Goal: Information Seeking & Learning: Check status

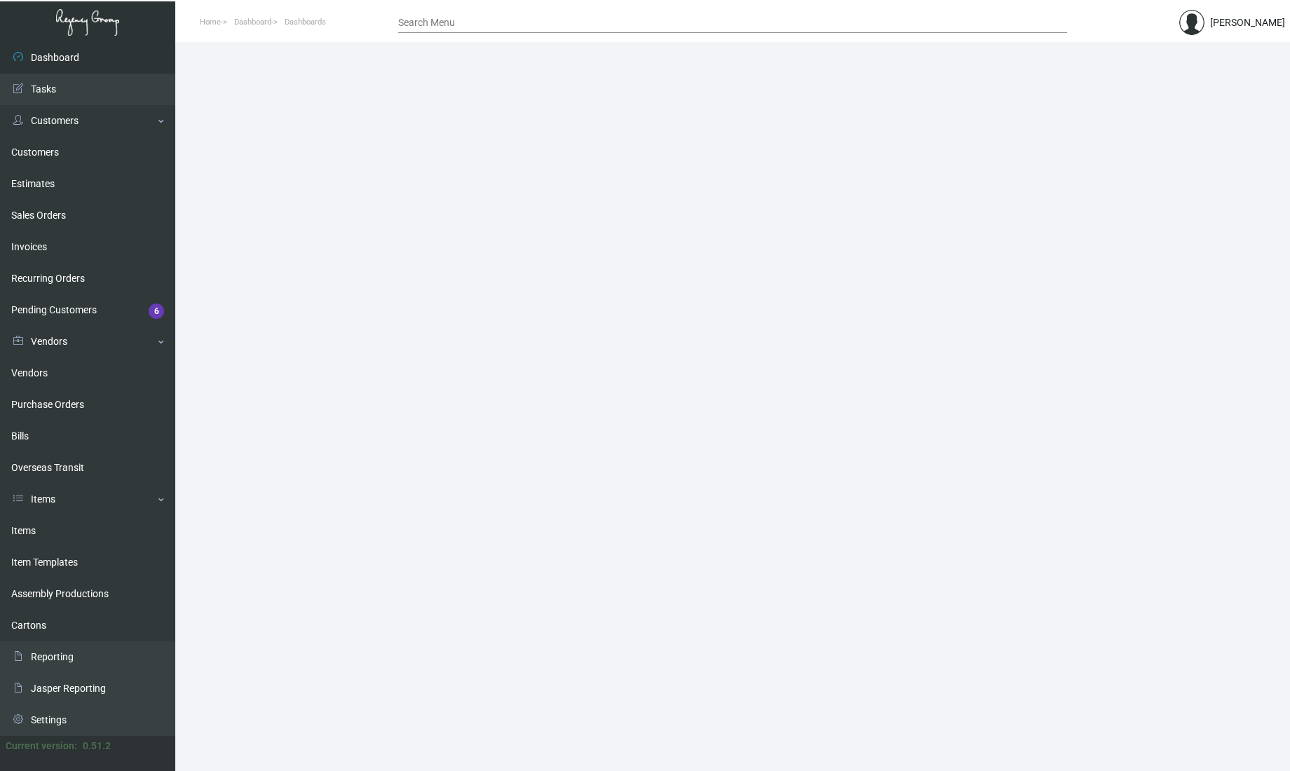
click at [1203, 205] on main at bounding box center [732, 406] width 1115 height 729
click at [62, 523] on link "Items" at bounding box center [87, 531] width 175 height 32
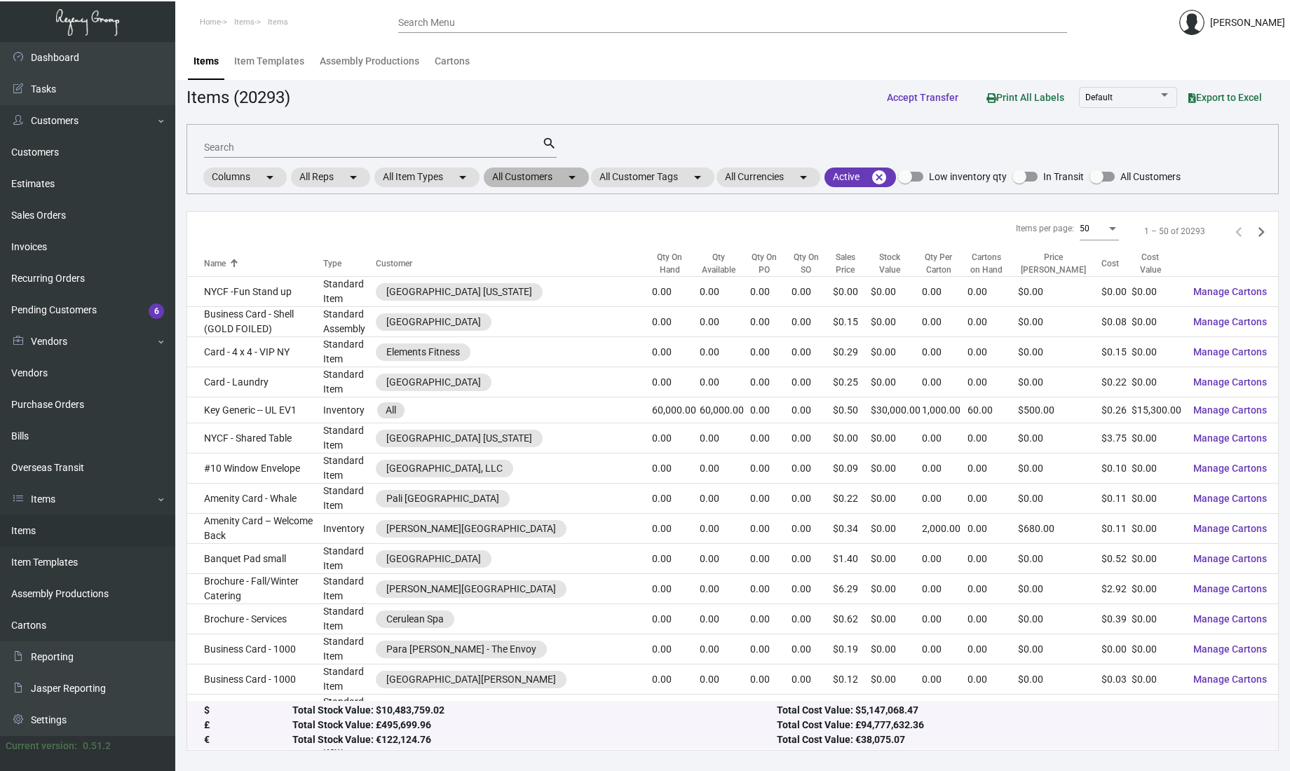
click at [560, 175] on mat-chip "All Customers arrow_drop_down" at bounding box center [536, 178] width 105 height 20
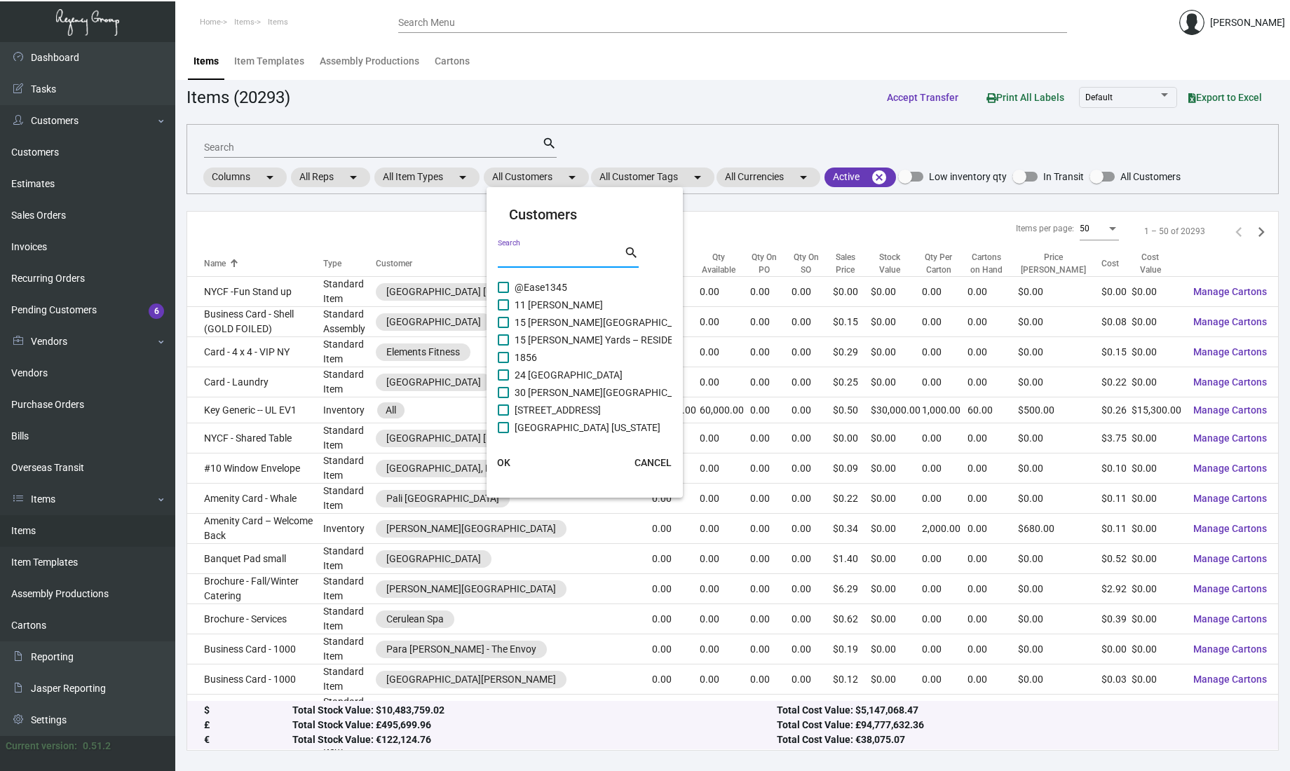
click at [544, 259] on input "Search" at bounding box center [561, 257] width 126 height 11
type input "[PERSON_NAME]"
click at [517, 320] on span "[PERSON_NAME][GEOGRAPHIC_DATA]" at bounding box center [600, 322] width 170 height 17
click at [503, 328] on input "[PERSON_NAME][GEOGRAPHIC_DATA]" at bounding box center [503, 328] width 1 height 1
checkbox input "true"
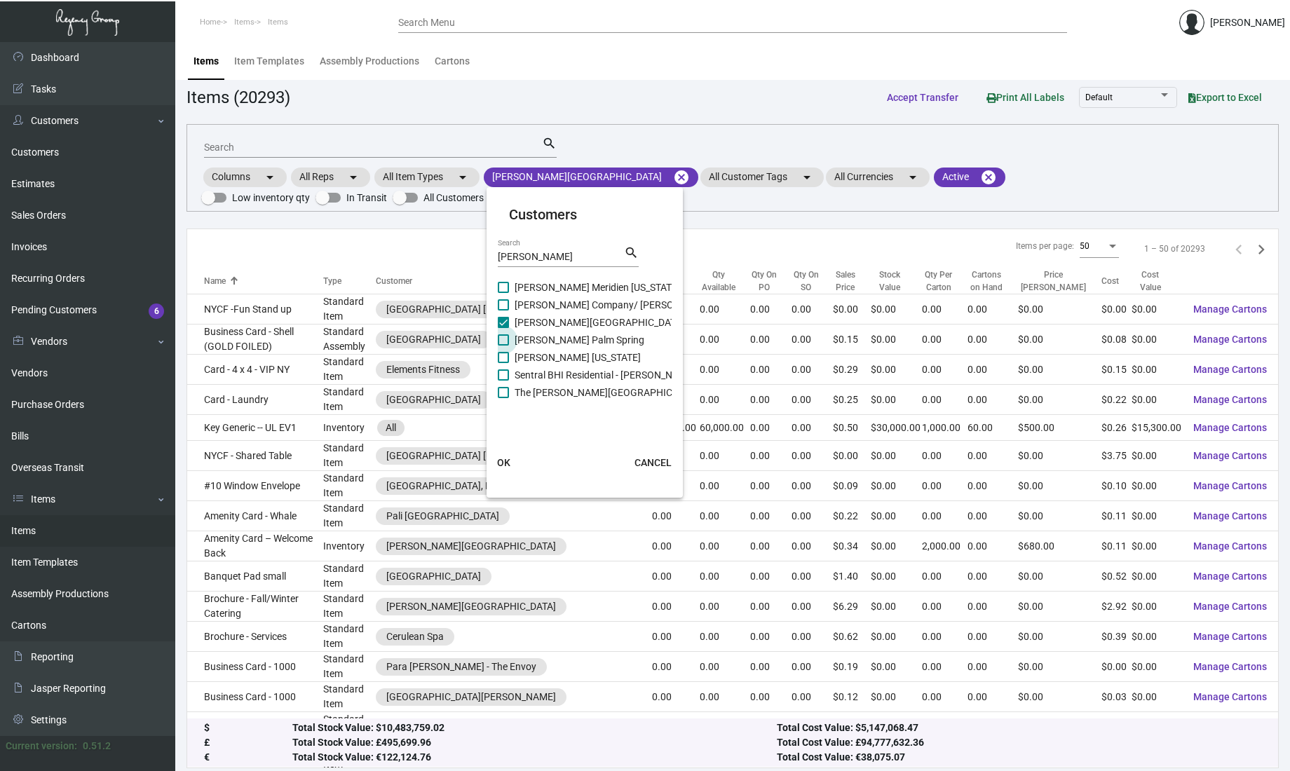
click at [520, 342] on span "[PERSON_NAME] Palm Spring" at bounding box center [580, 340] width 130 height 17
click at [503, 346] on input "[PERSON_NAME] Palm Spring" at bounding box center [503, 346] width 1 height 1
checkbox input "true"
click at [515, 362] on span "[PERSON_NAME] [US_STATE]" at bounding box center [578, 357] width 126 height 17
click at [503, 363] on input "[PERSON_NAME] [US_STATE]" at bounding box center [503, 363] width 1 height 1
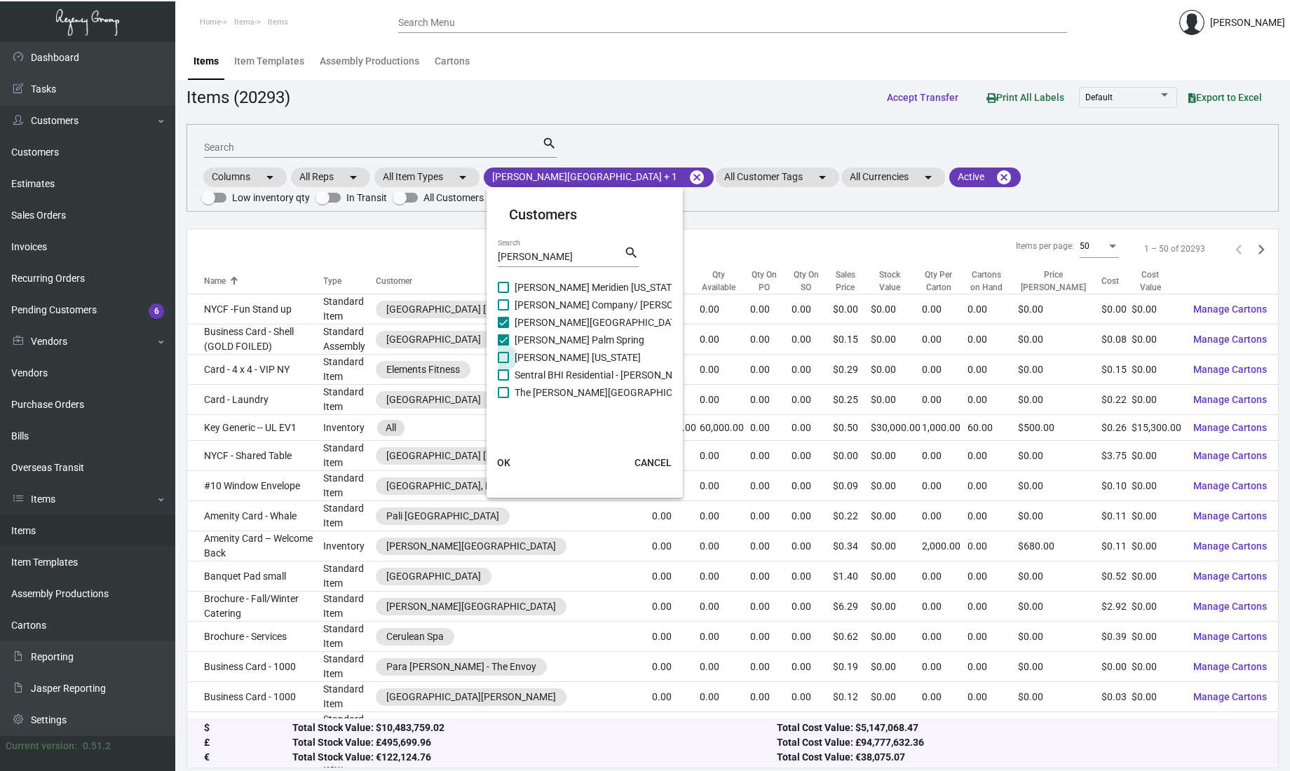
checkbox input "true"
click at [532, 318] on span "[PERSON_NAME][GEOGRAPHIC_DATA]" at bounding box center [600, 322] width 170 height 17
click at [503, 328] on input "[PERSON_NAME][GEOGRAPHIC_DATA]" at bounding box center [503, 328] width 1 height 1
checkbox input "false"
click at [526, 339] on span "[PERSON_NAME] Palm Spring" at bounding box center [580, 340] width 130 height 17
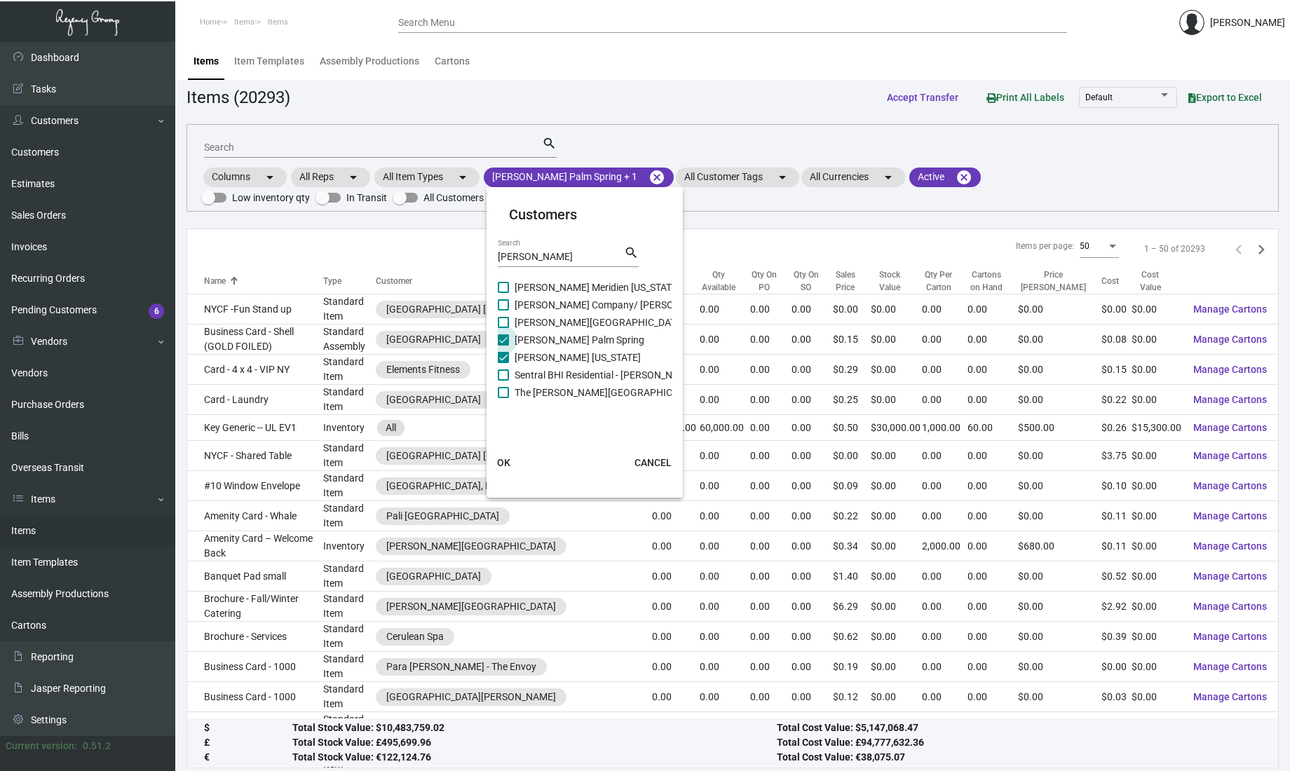
click at [503, 346] on input "[PERSON_NAME] Palm Spring" at bounding box center [503, 346] width 1 height 1
checkbox input "false"
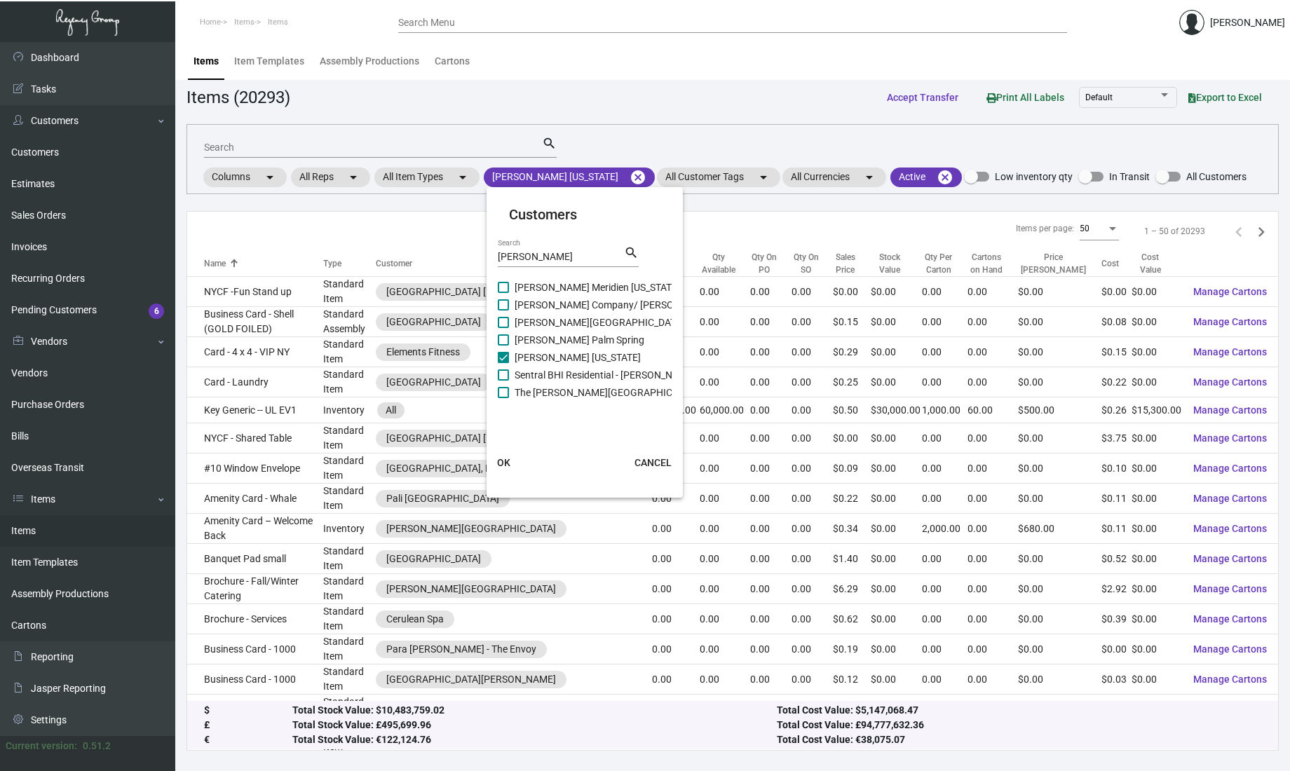
click at [522, 355] on span "[PERSON_NAME] [US_STATE]" at bounding box center [578, 357] width 126 height 17
click at [503, 363] on input "[PERSON_NAME] [US_STATE]" at bounding box center [503, 363] width 1 height 1
checkbox input "false"
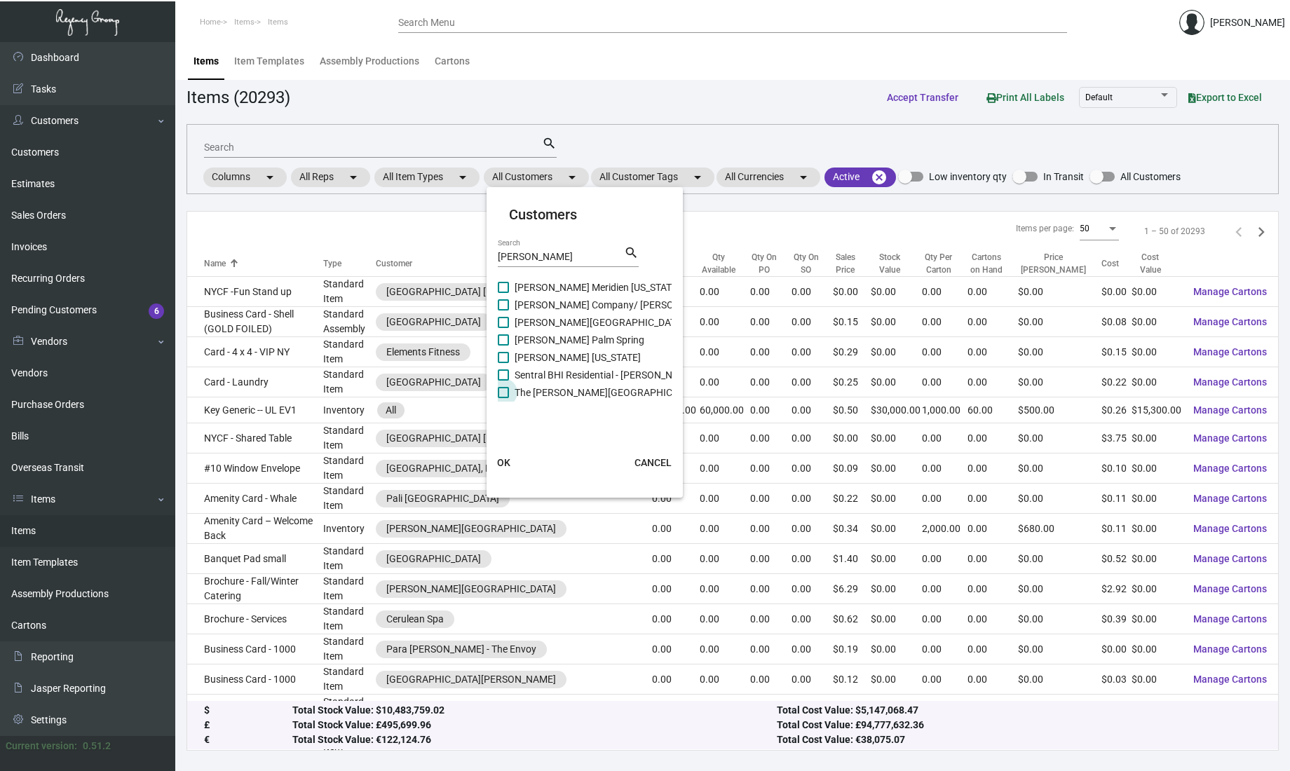
click at [528, 393] on span "The [PERSON_NAME][GEOGRAPHIC_DATA]" at bounding box center [609, 392] width 188 height 17
click at [503, 398] on input "The [PERSON_NAME][GEOGRAPHIC_DATA]" at bounding box center [503, 398] width 1 height 1
checkbox input "true"
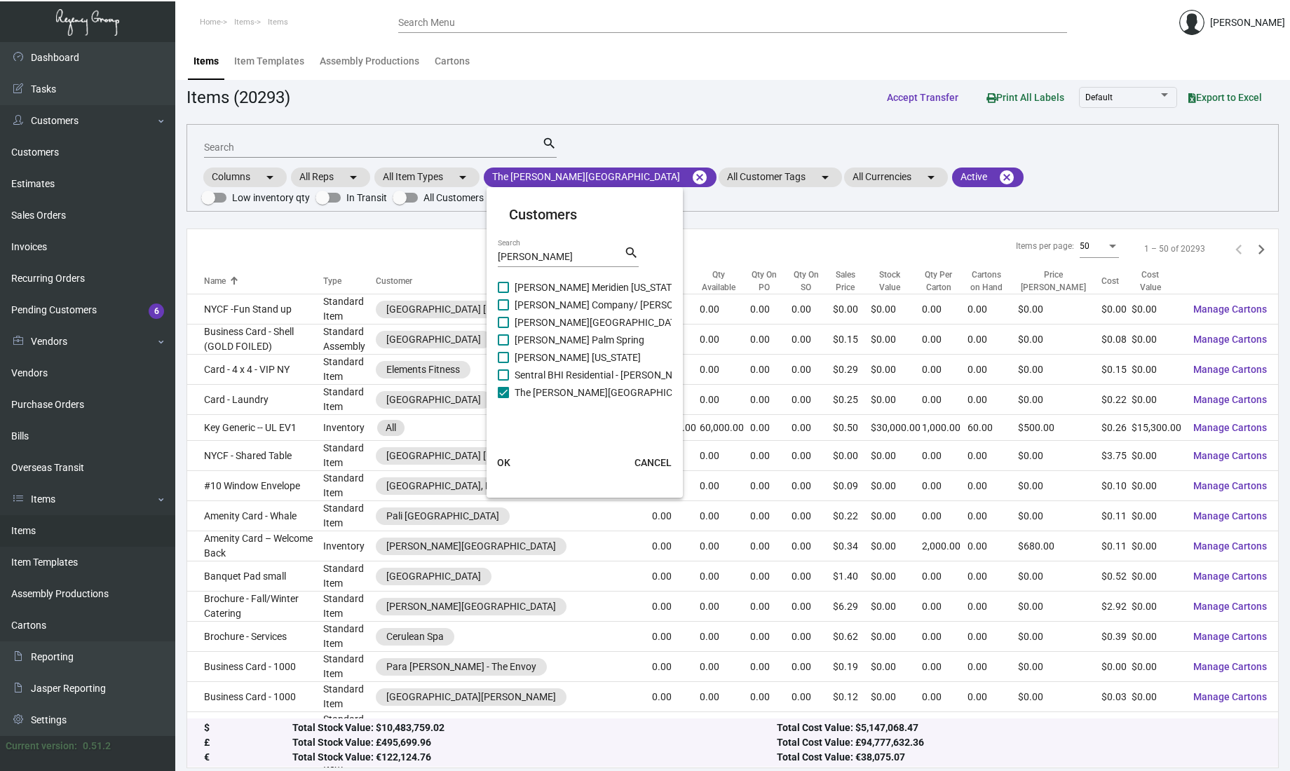
click at [506, 461] on span "OK" at bounding box center [503, 462] width 13 height 11
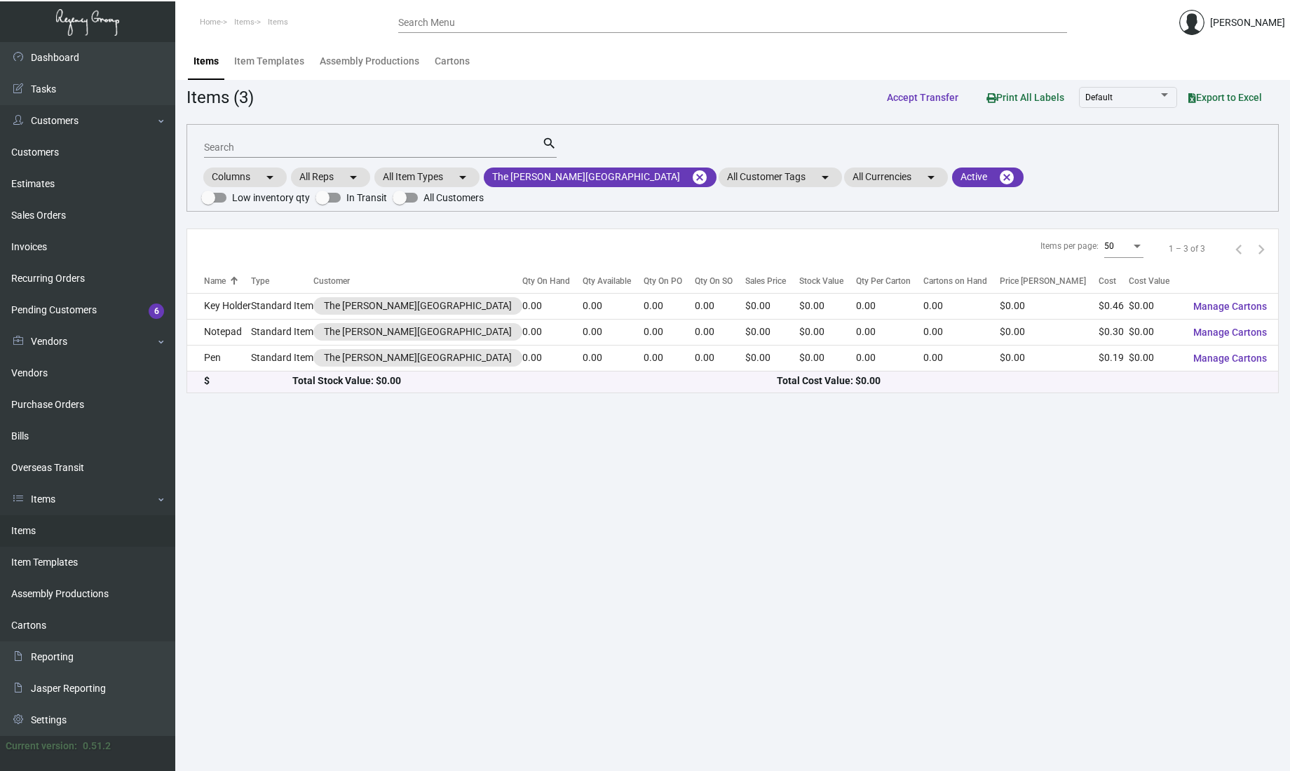
click at [464, 466] on main "Items Item Templates Assembly Productions Cartons Items (3) Accept Transfer Pri…" at bounding box center [732, 406] width 1115 height 729
click at [255, 440] on main "Items Item Templates Assembly Productions Cartons Items (3) Accept Transfer Pri…" at bounding box center [732, 406] width 1115 height 729
click at [76, 130] on link "Customers" at bounding box center [87, 121] width 175 height 32
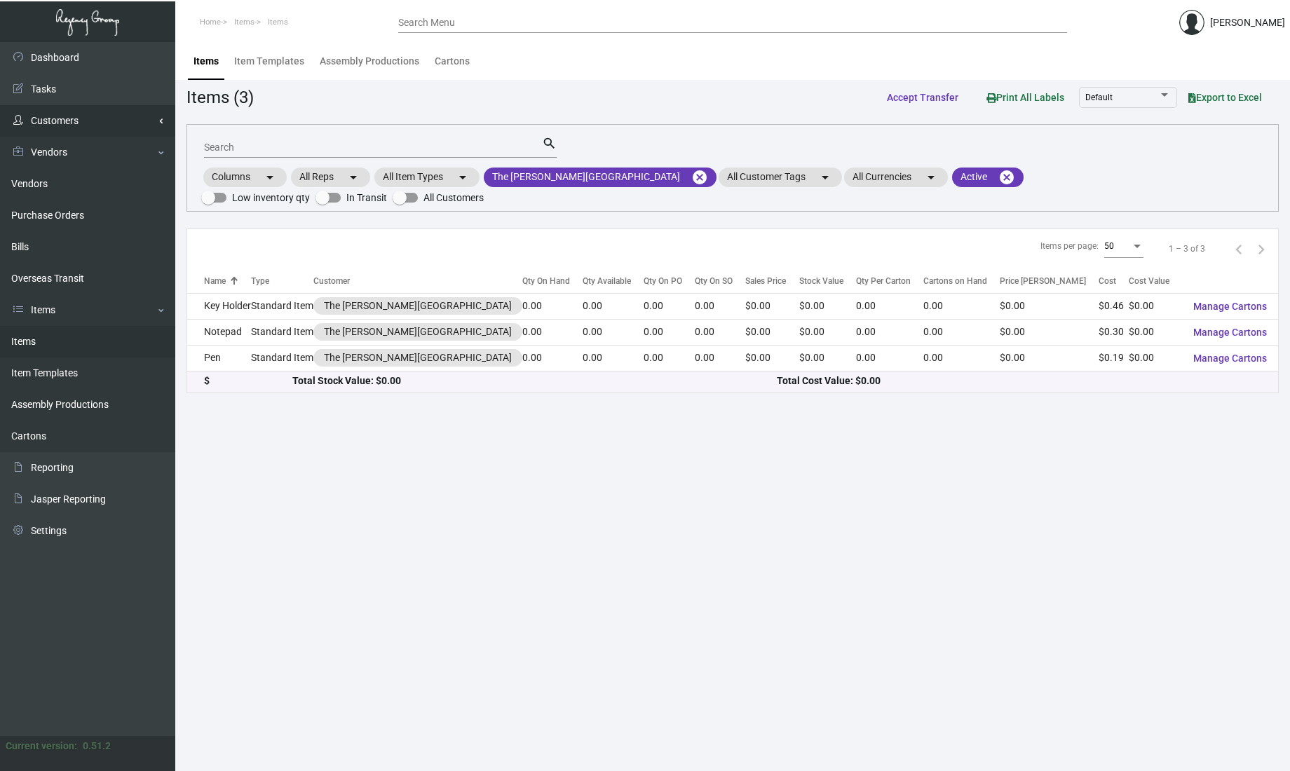
click at [76, 130] on link "Customers" at bounding box center [87, 121] width 175 height 32
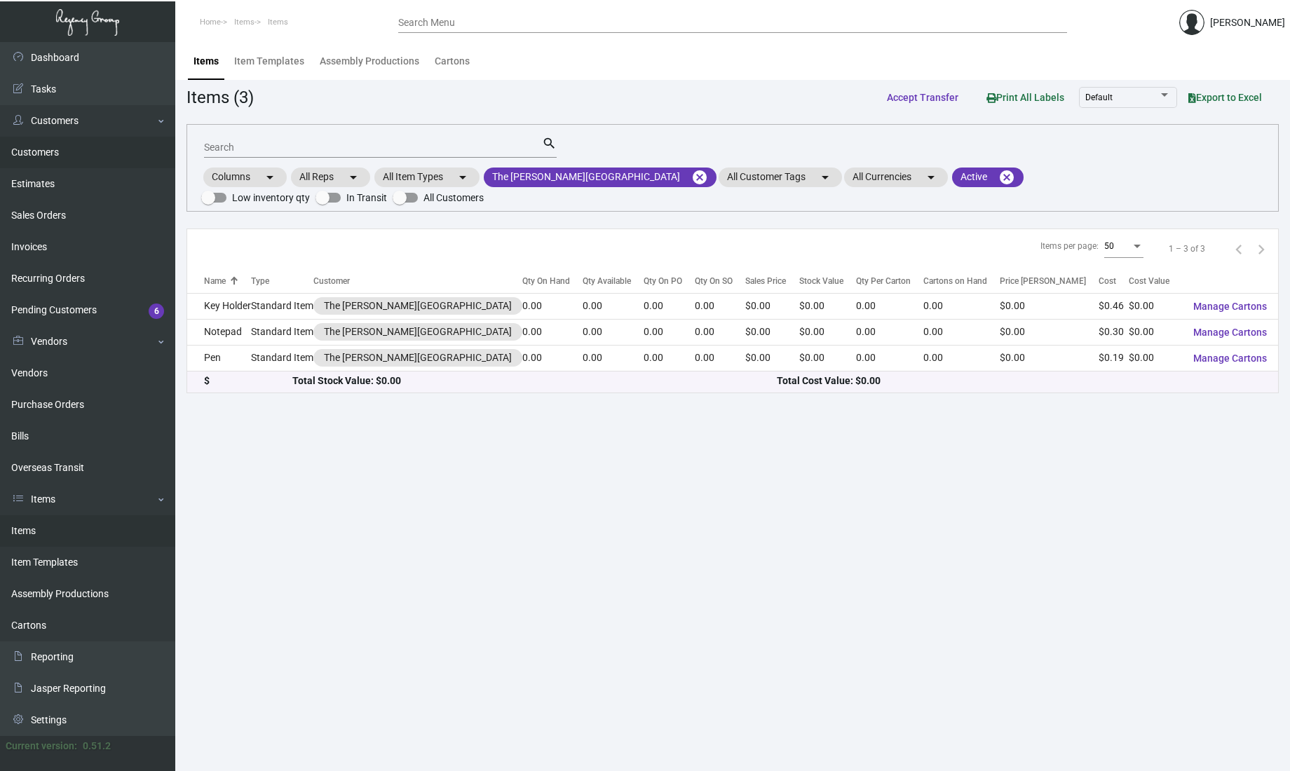
click at [76, 155] on link "Customers" at bounding box center [87, 153] width 175 height 32
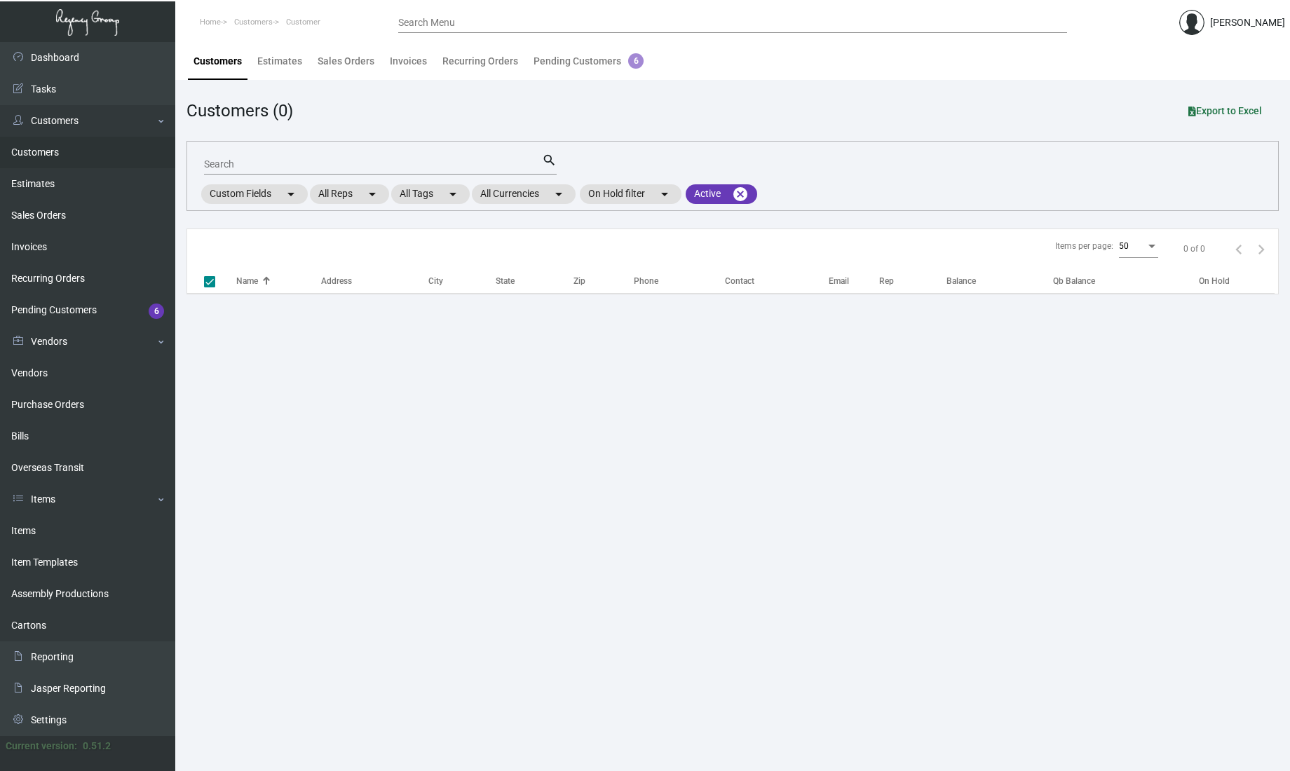
checkbox input "false"
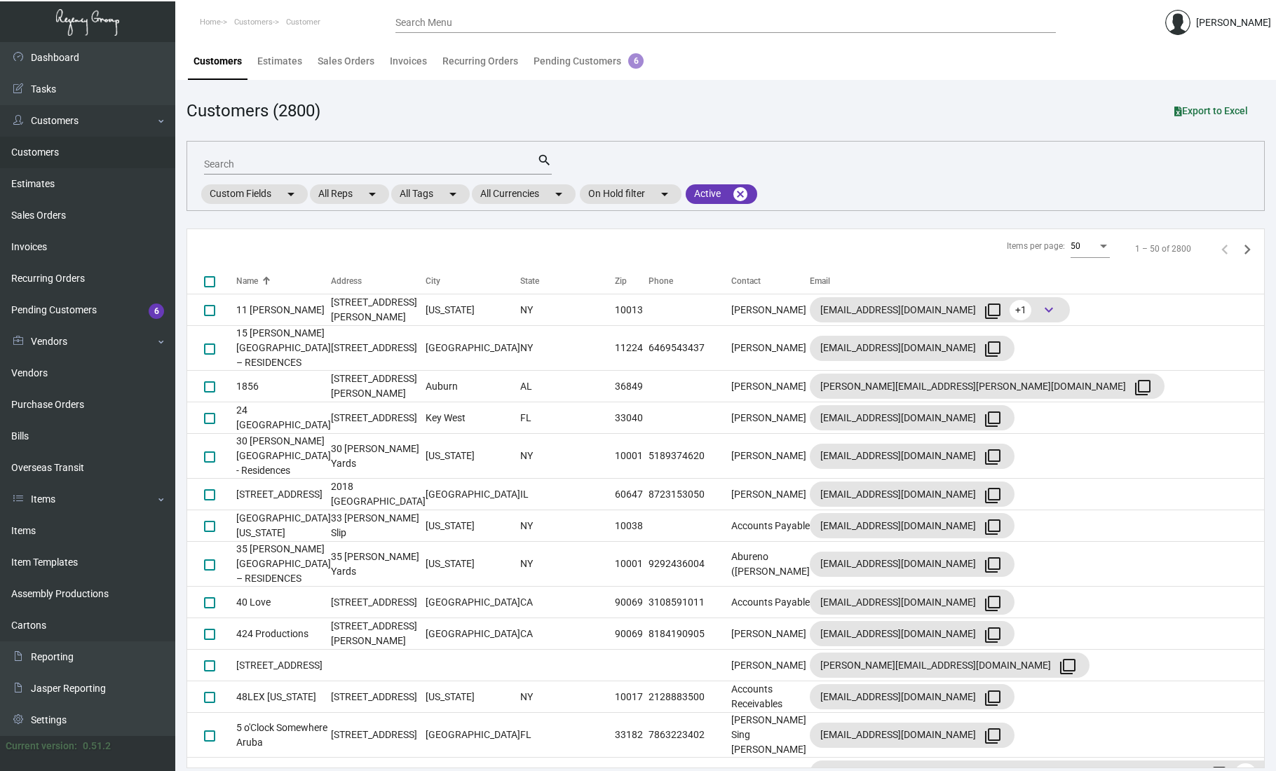
click at [255, 166] on input "Search" at bounding box center [370, 164] width 333 height 11
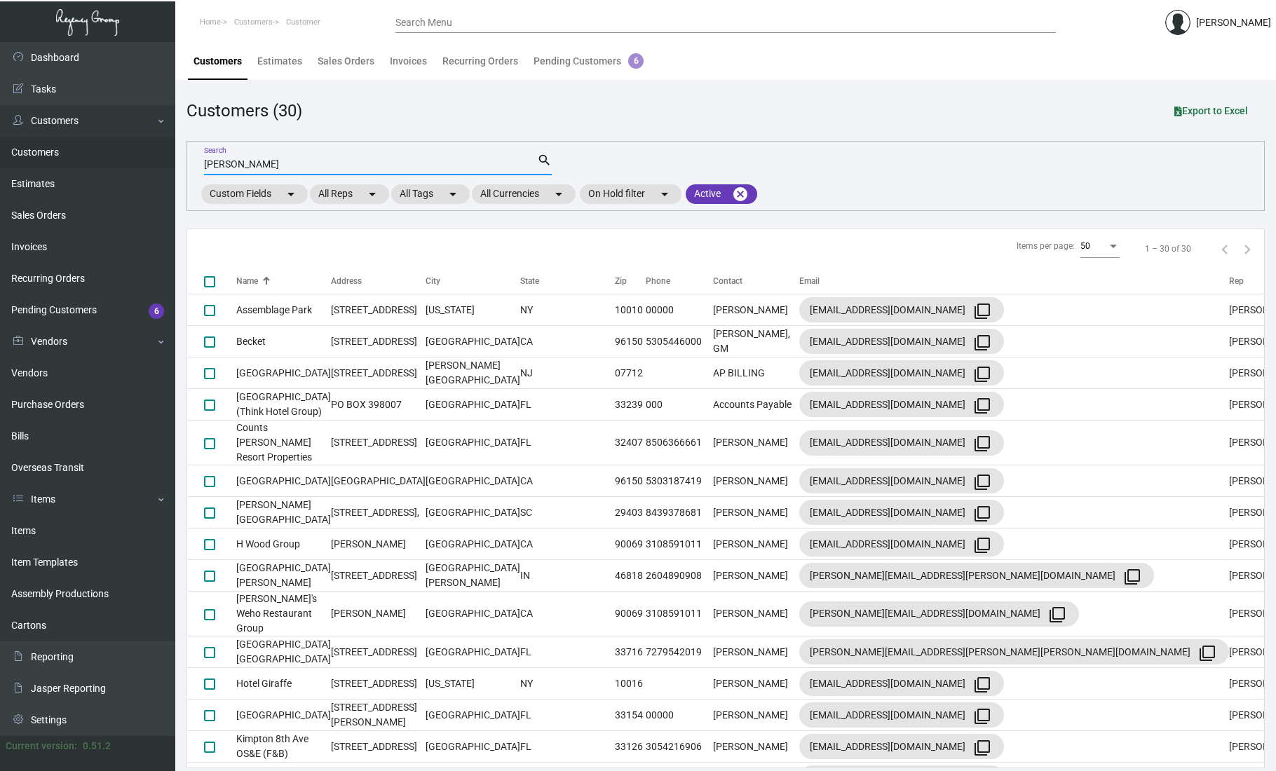
click at [285, 163] on input "[PERSON_NAME]" at bounding box center [370, 164] width 333 height 11
type input "the [PERSON_NAME]\"
checkbox input "true"
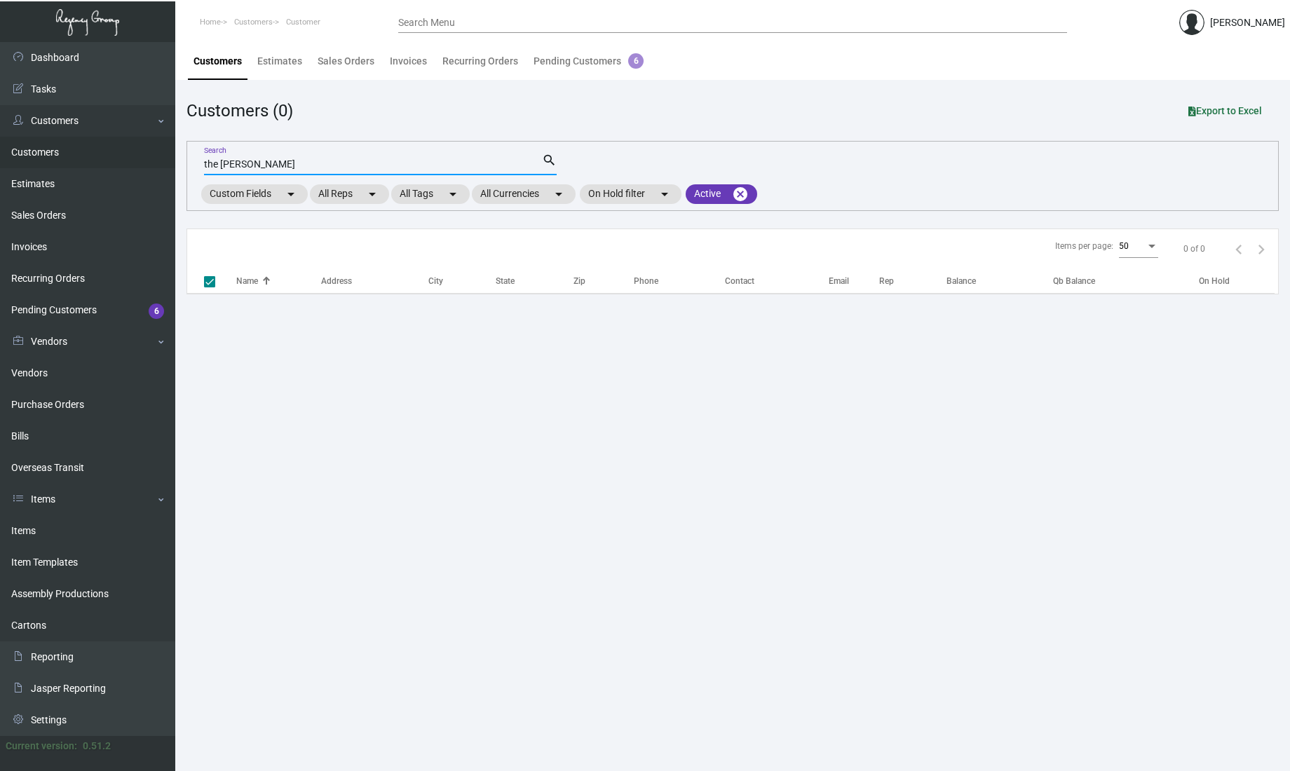
type input "the [PERSON_NAME]"
checkbox input "false"
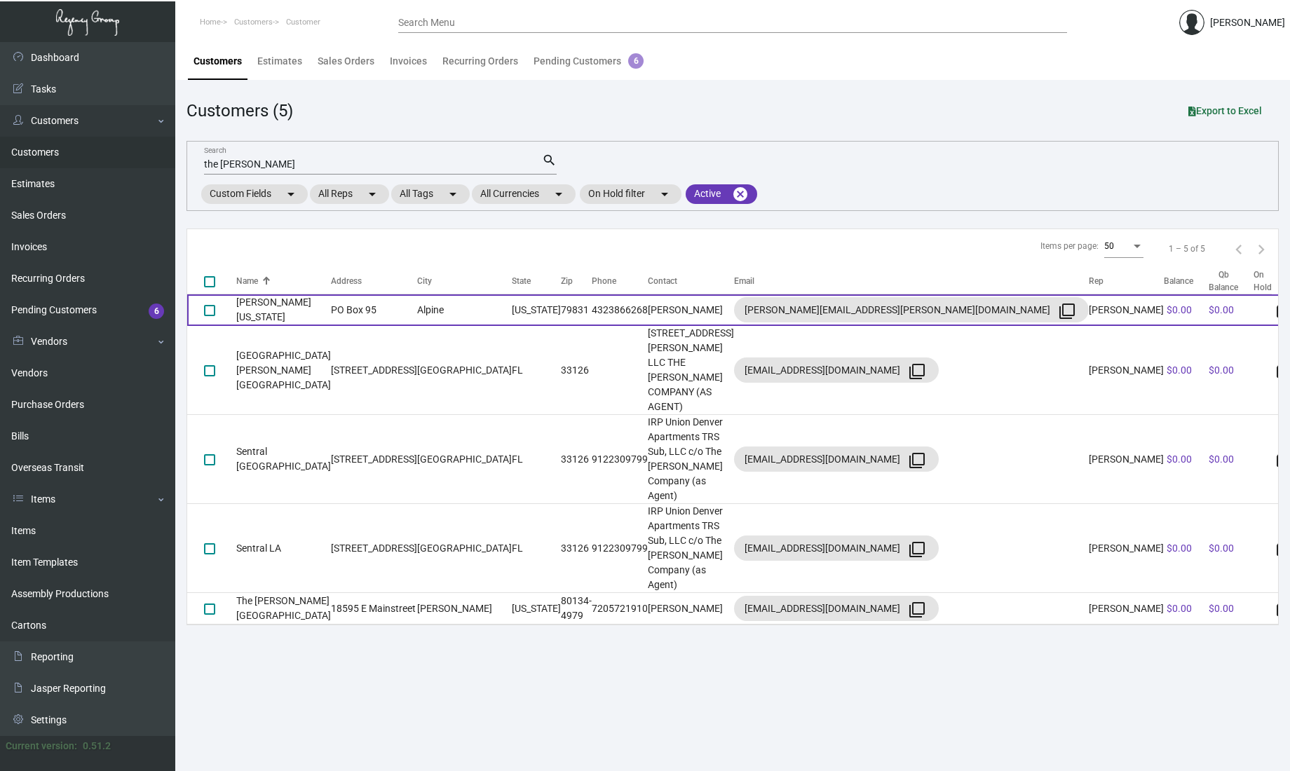
click at [276, 306] on td "[PERSON_NAME] [US_STATE]" at bounding box center [283, 311] width 95 height 32
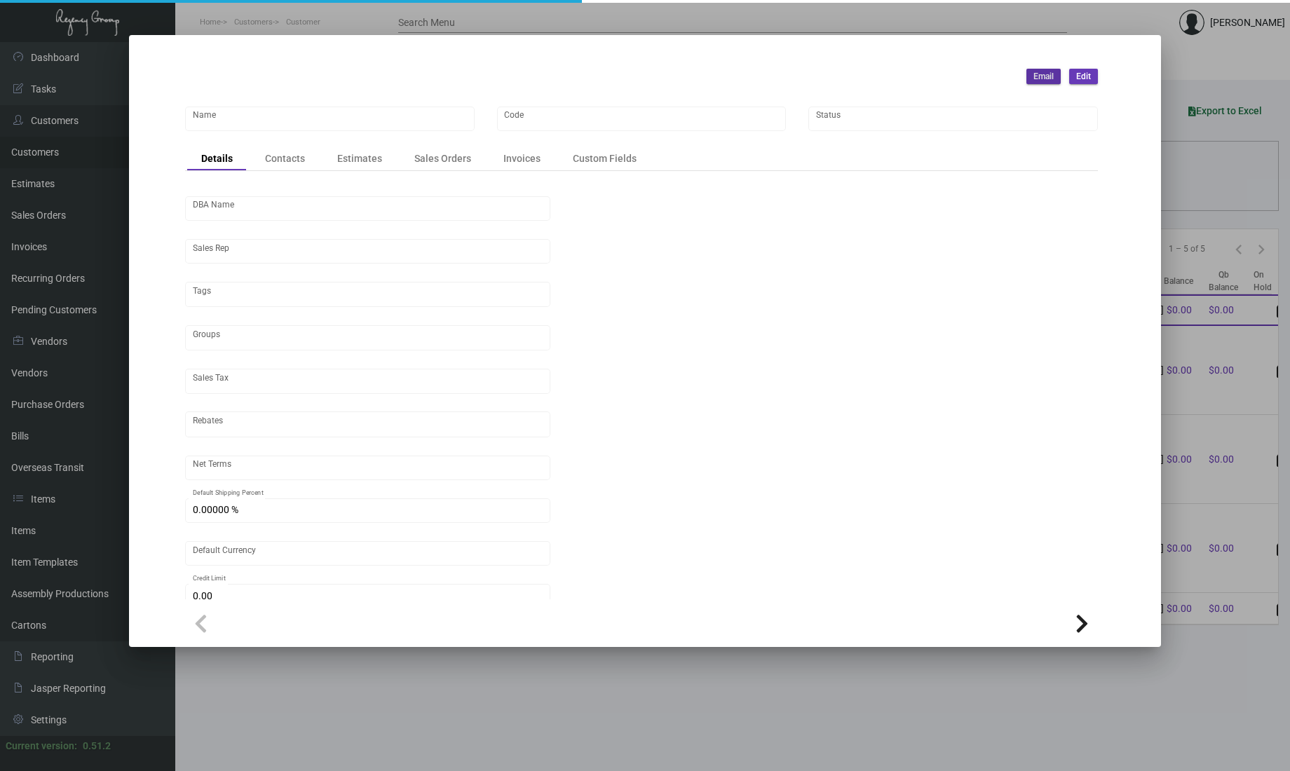
type input "[PERSON_NAME] [US_STATE]"
type input "HTPKR"
type input "[PERSON_NAME]"
type input "Out of State"
type input "Net 30"
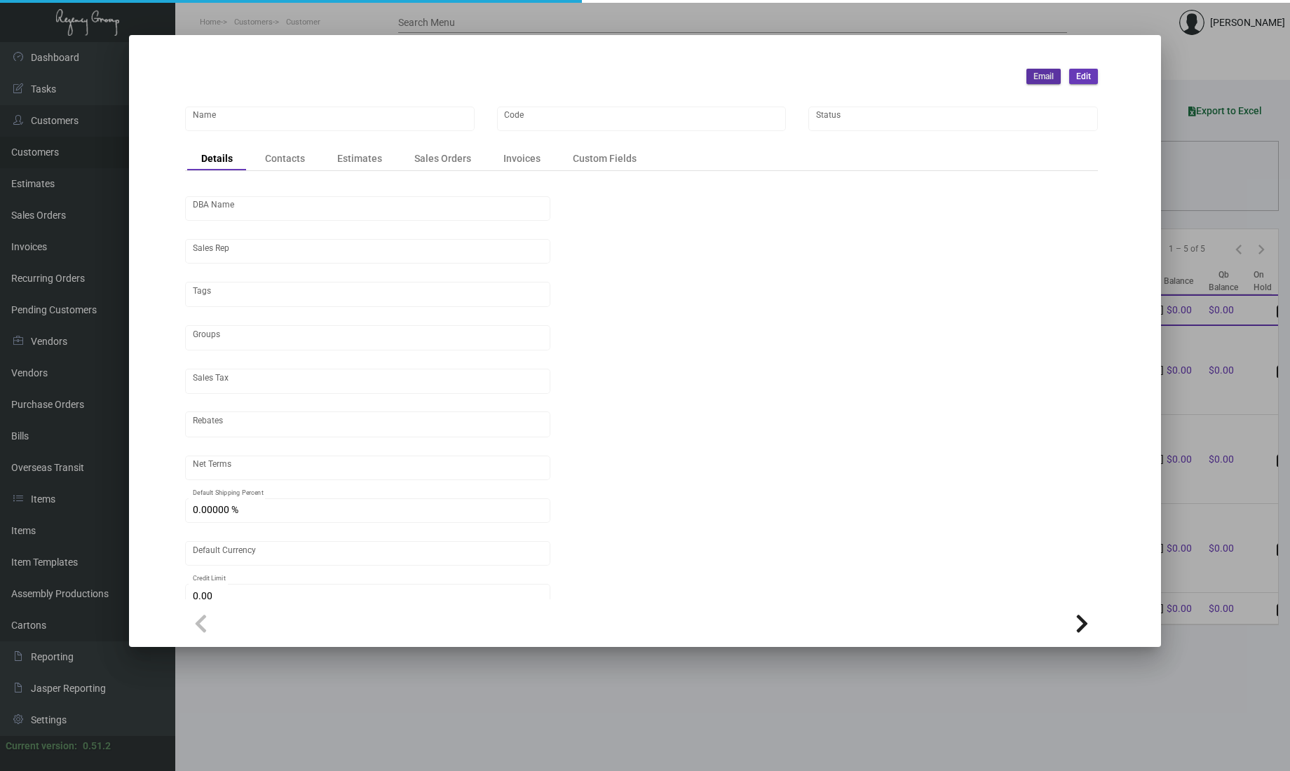
type input "United States Dollar $"
type input "$ 0.00"
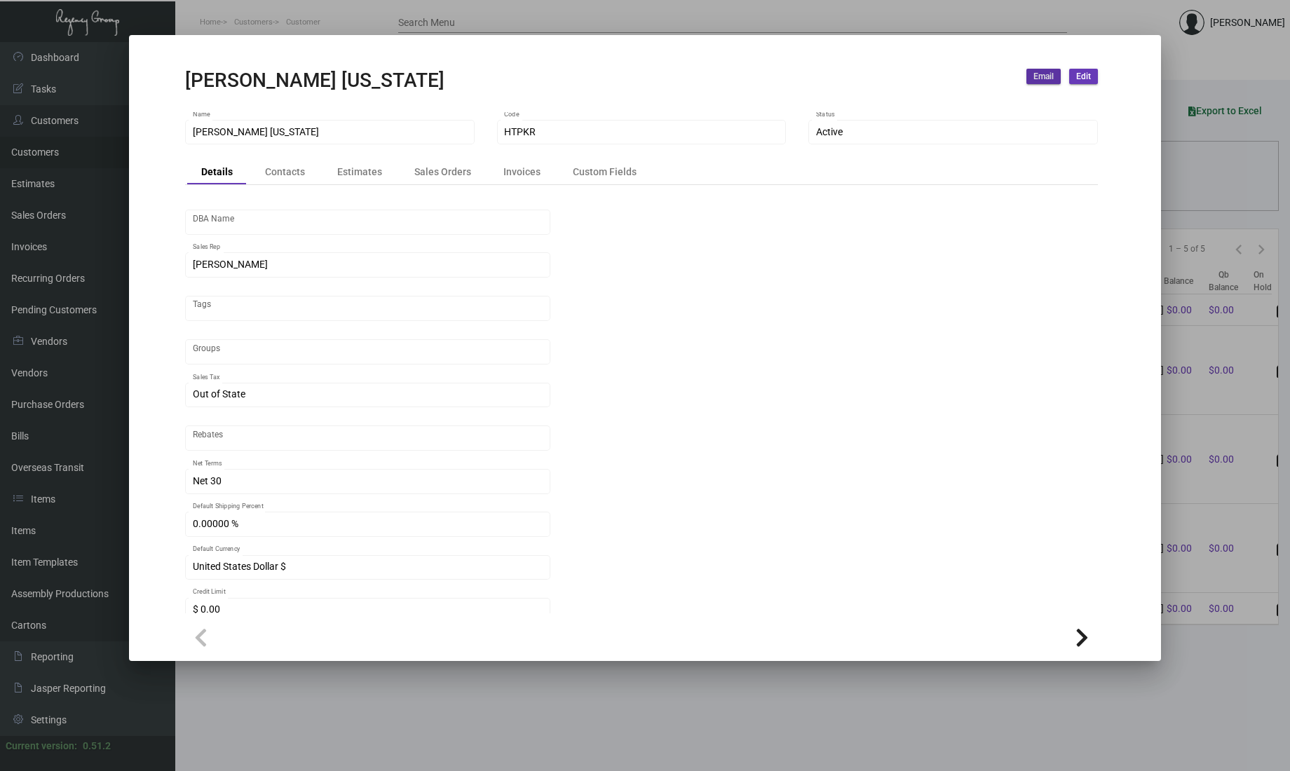
click at [329, 721] on div at bounding box center [645, 385] width 1290 height 771
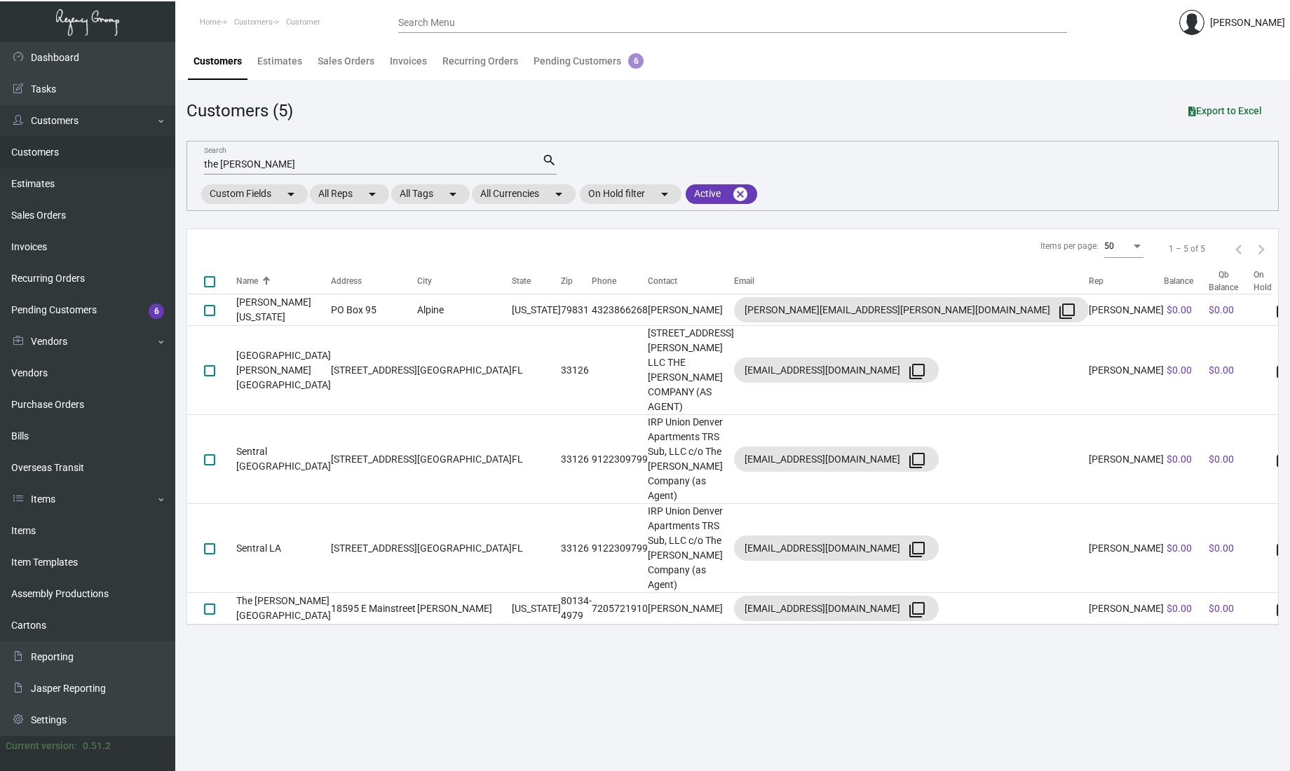
click at [213, 166] on input "the [PERSON_NAME]" at bounding box center [373, 164] width 338 height 11
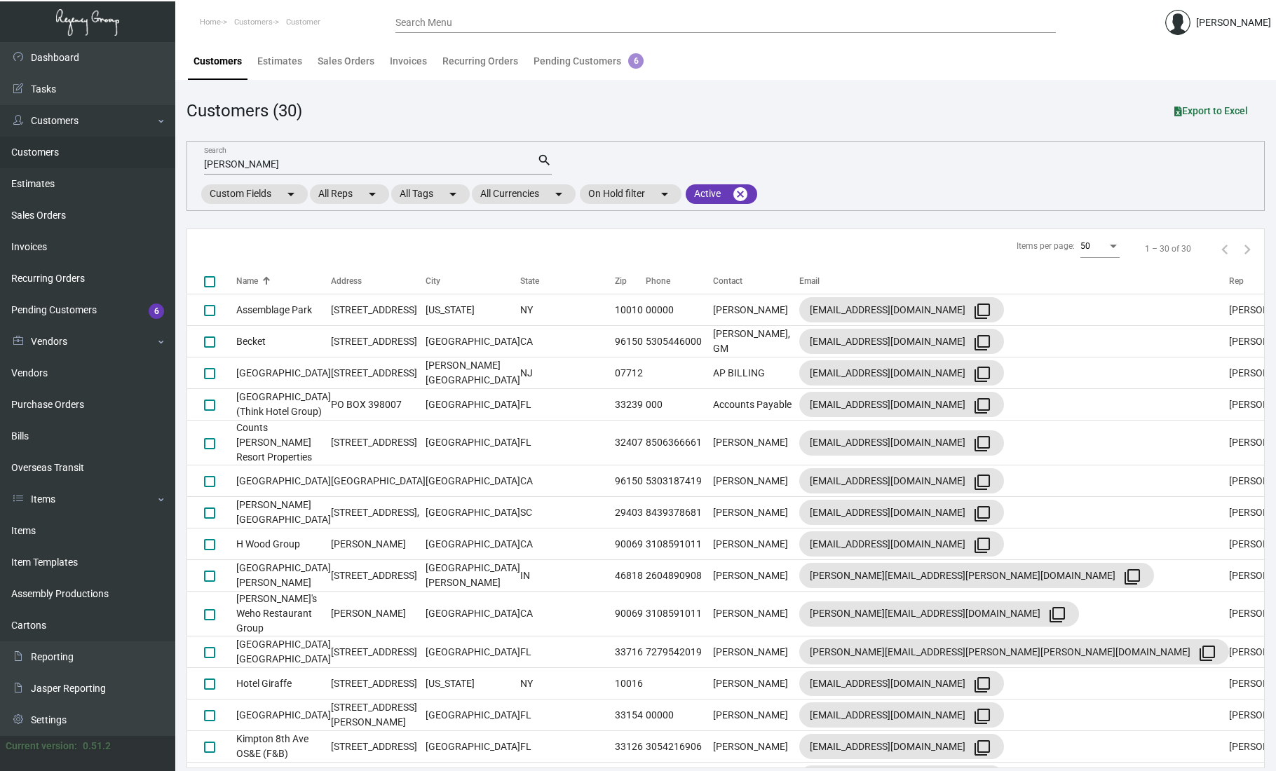
click at [252, 154] on div "[PERSON_NAME] Search" at bounding box center [370, 164] width 333 height 22
click at [254, 163] on input "[PERSON_NAME]" at bounding box center [370, 164] width 333 height 11
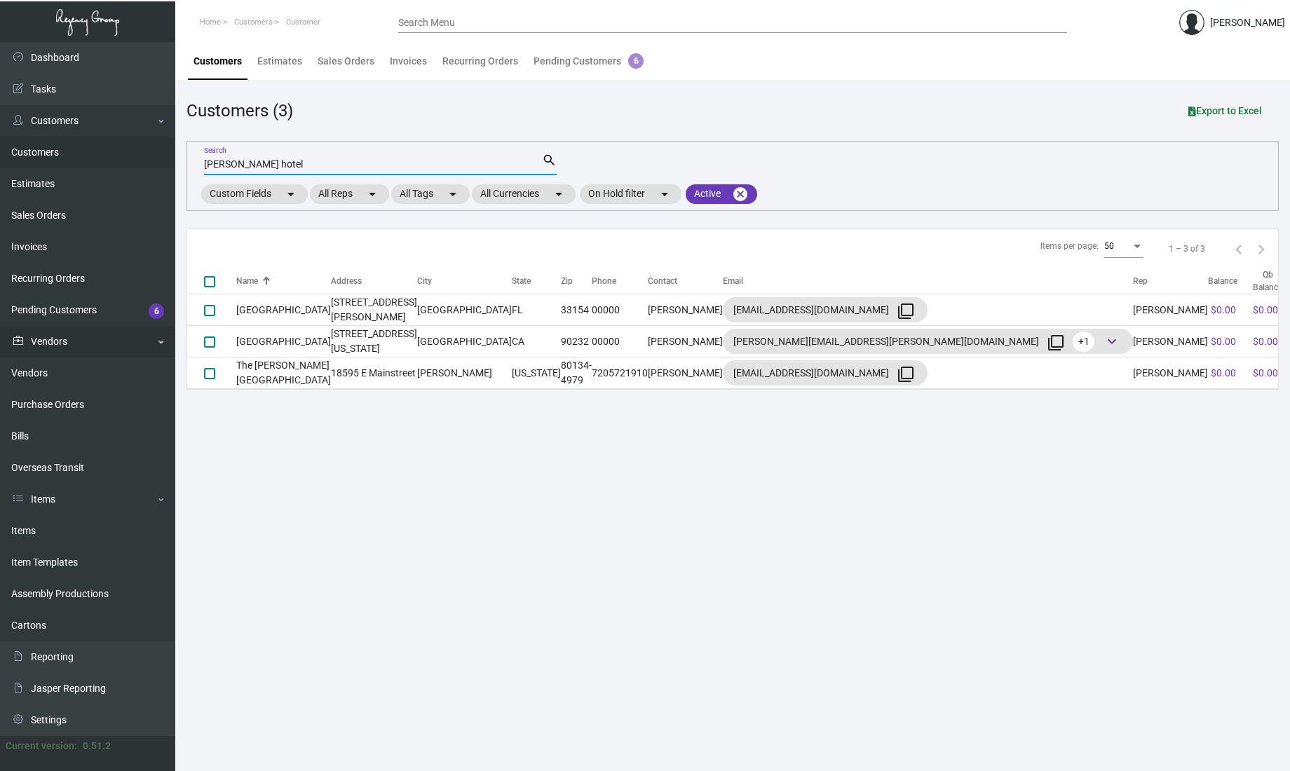
type input "[PERSON_NAME] hotel"
click at [1122, 102] on div "Customers (3) Export to Excel" at bounding box center [733, 110] width 1093 height 25
click at [460, 543] on main "Customers Estimates Sales Orders Invoices Recurring Orders Pending Customers 6 …" at bounding box center [732, 406] width 1115 height 729
click at [617, 29] on div "Search Menu" at bounding box center [732, 22] width 669 height 22
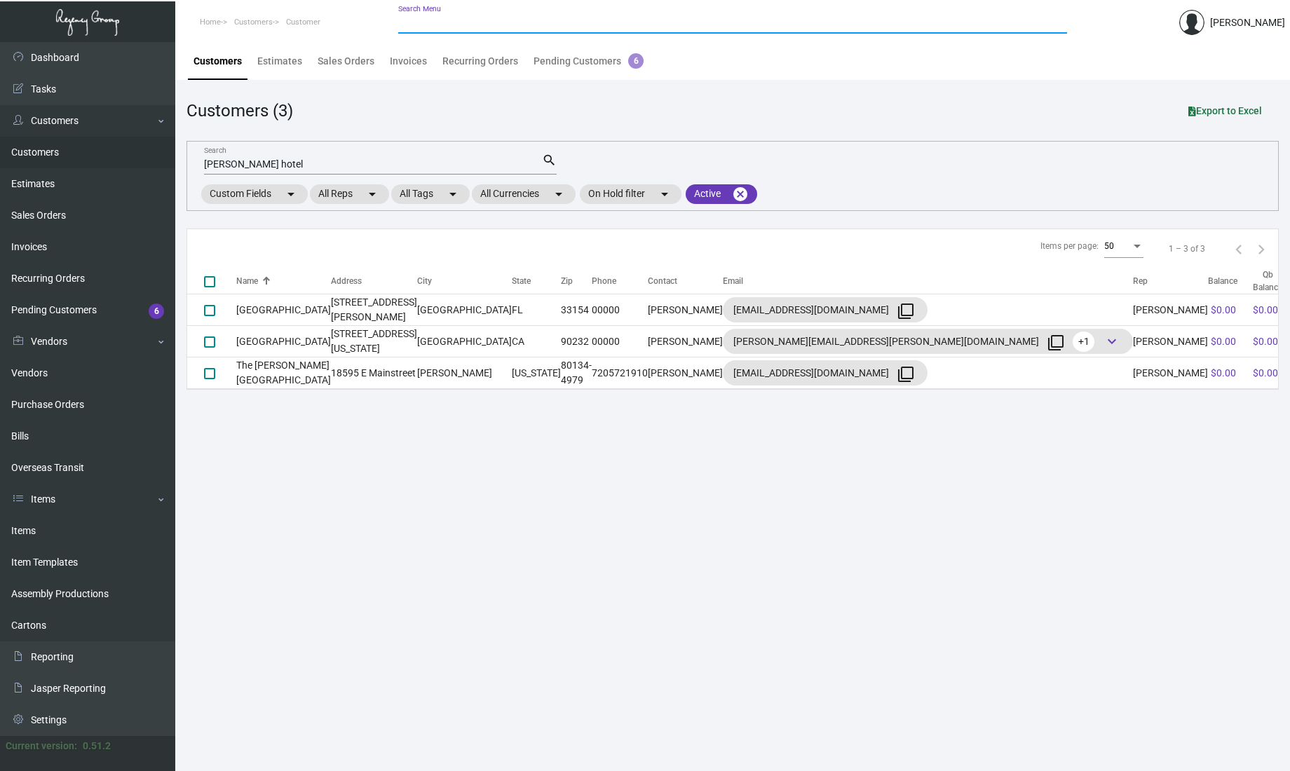
click at [618, 21] on input "Search Menu" at bounding box center [732, 23] width 669 height 11
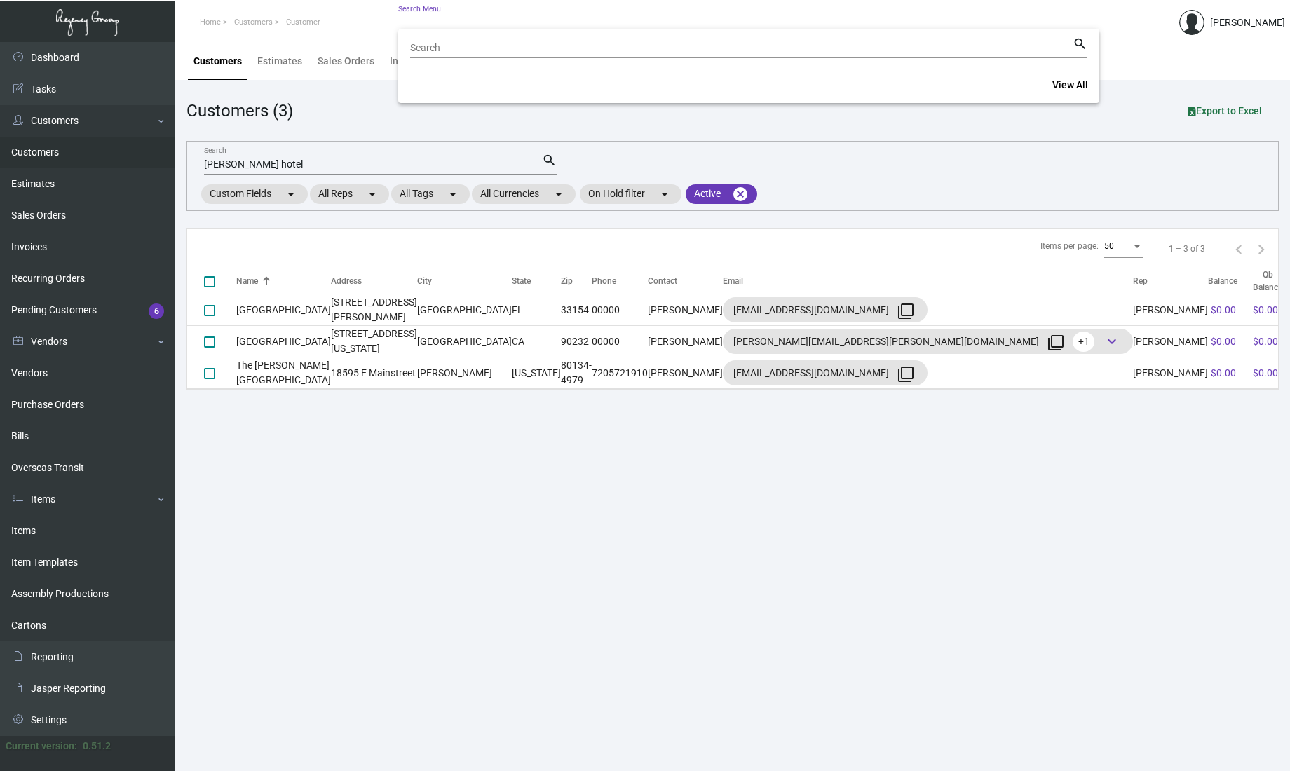
paste input "158453"
type input "158453"
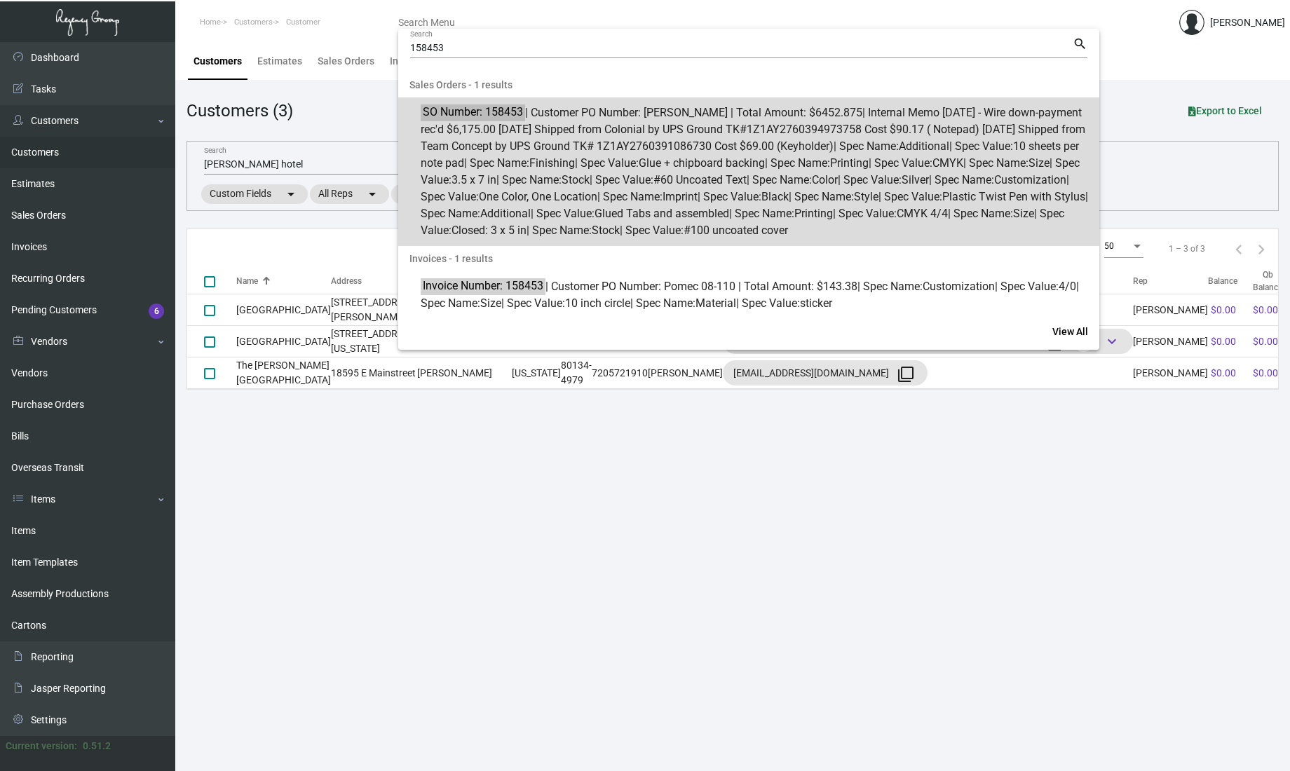
click at [675, 177] on span "SO Number: 158453 | Customer PO Number: [PERSON_NAME] | Total Amount: $6452.875…" at bounding box center [757, 171] width 672 height 135
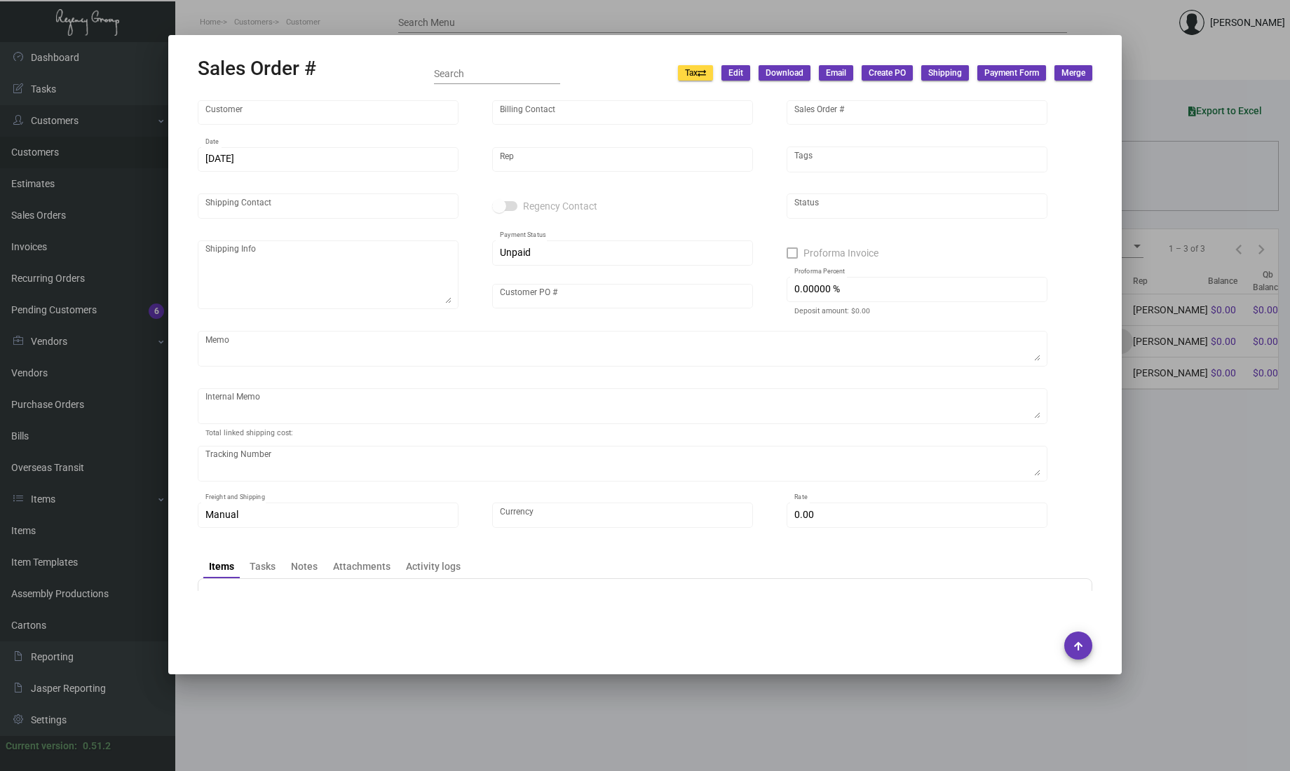
type input "The [PERSON_NAME][GEOGRAPHIC_DATA]"
type input "[PERSON_NAME]"
type input "158453"
type input "[DATE]"
type input "[PERSON_NAME]"
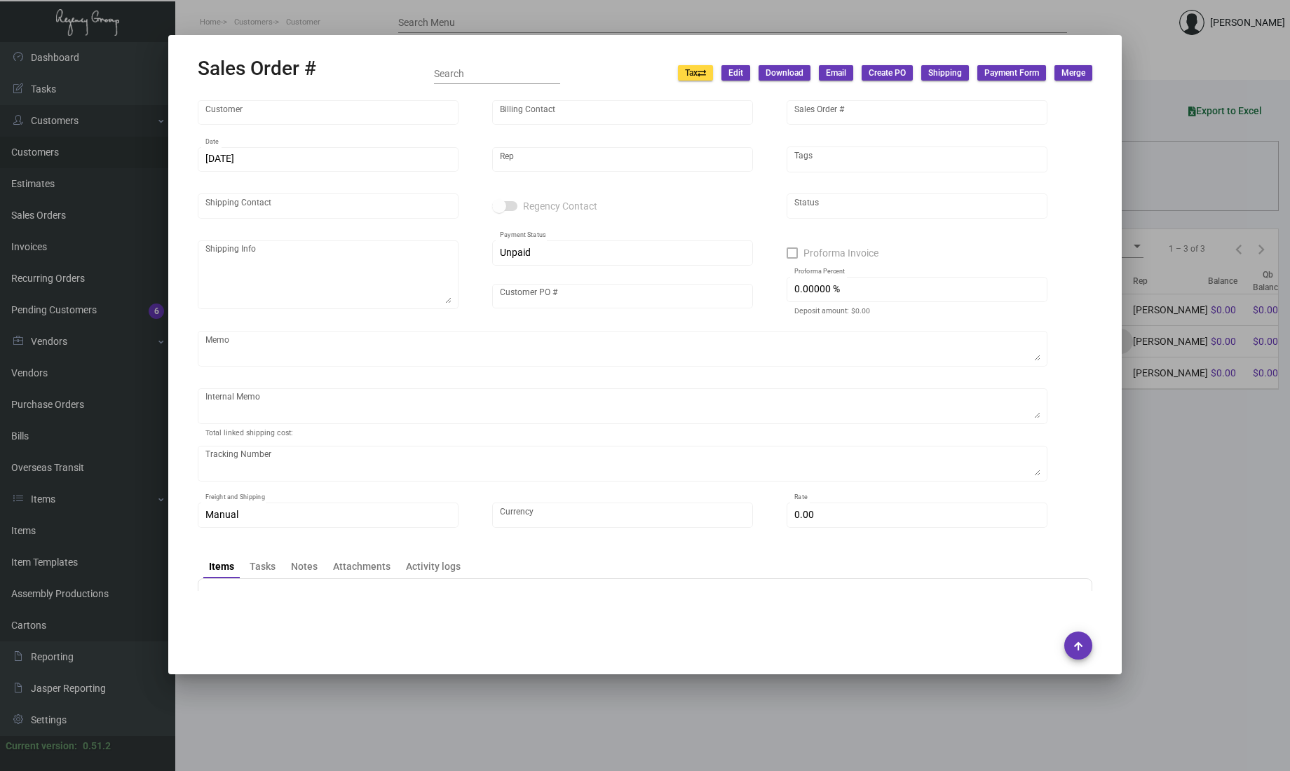
type input "[PERSON_NAME]"
type textarea "The [PERSON_NAME] Hotel - [PERSON_NAME] [STREET_ADDRESS][US_STATE]"
type input "[PERSON_NAME]"
checkbox input "true"
type input "100.00000 %"
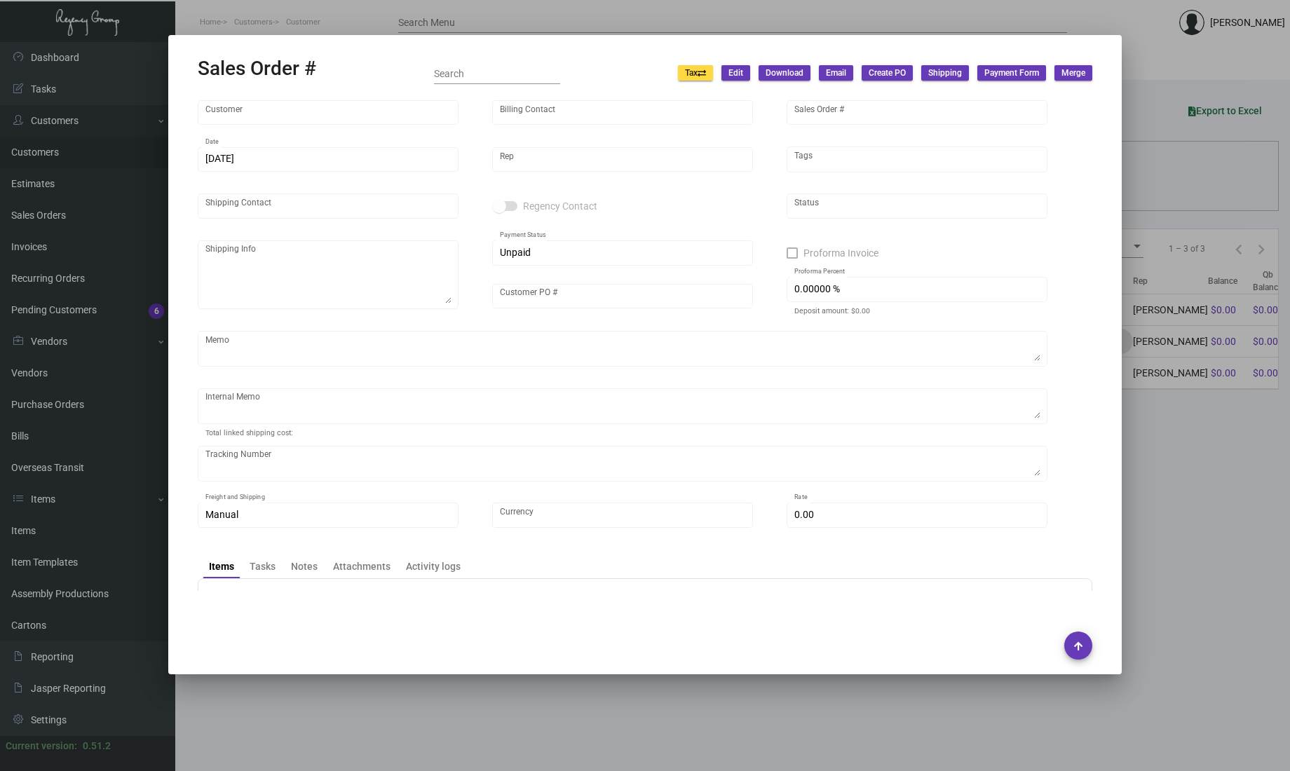
type textarea "[DATE] - Wire down-payment rec'd $6,175.00 [DATE] Shipped from Colonial by UPS …"
type input "United States Dollar $"
type input "4.50000 %"
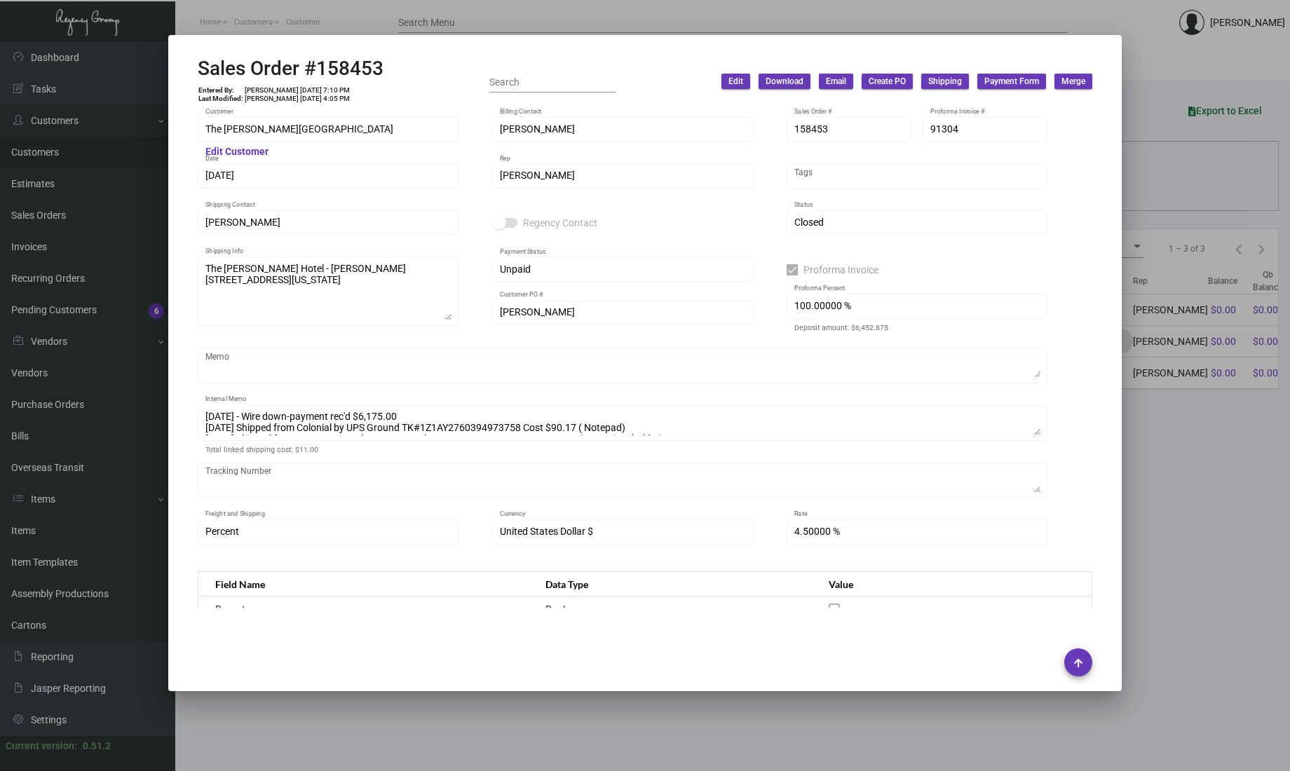
click at [95, 449] on div at bounding box center [645, 385] width 1290 height 771
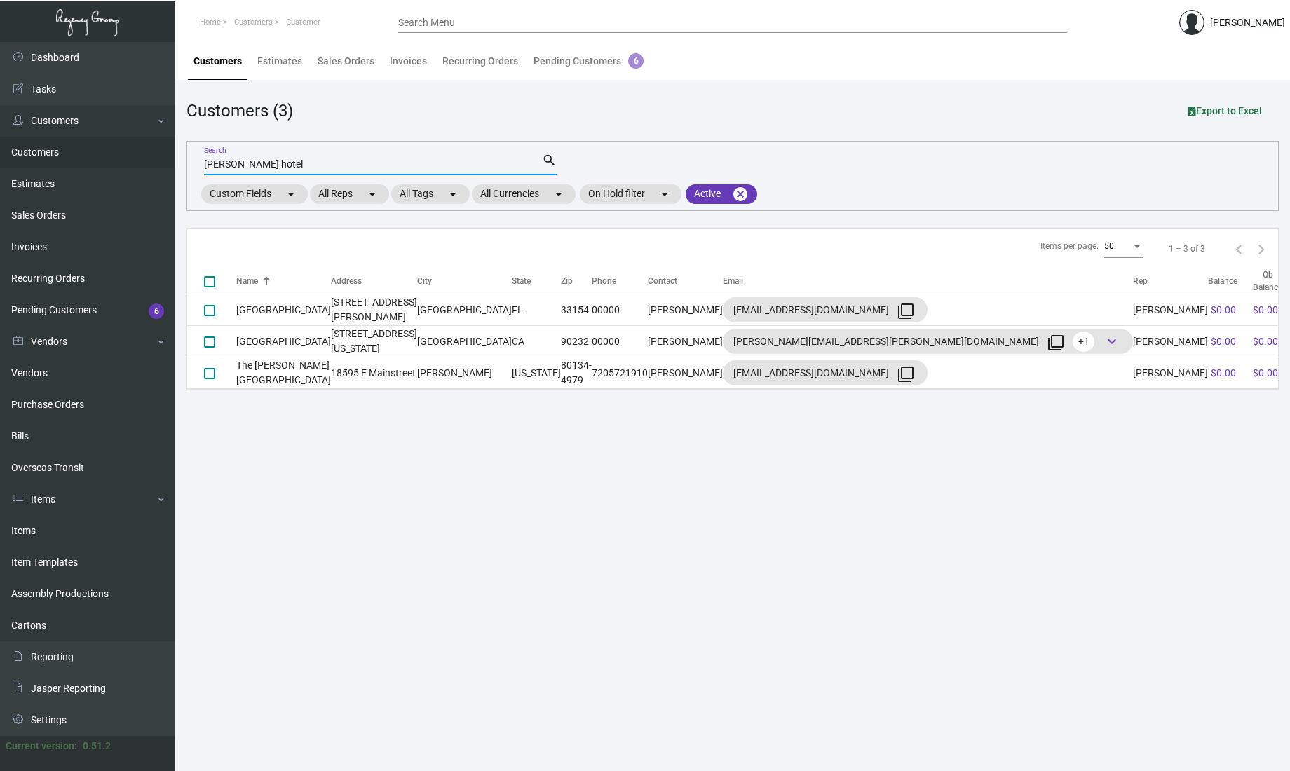
click at [334, 163] on input "[PERSON_NAME] hotel" at bounding box center [373, 164] width 338 height 11
click at [37, 534] on link "Items" at bounding box center [87, 531] width 175 height 32
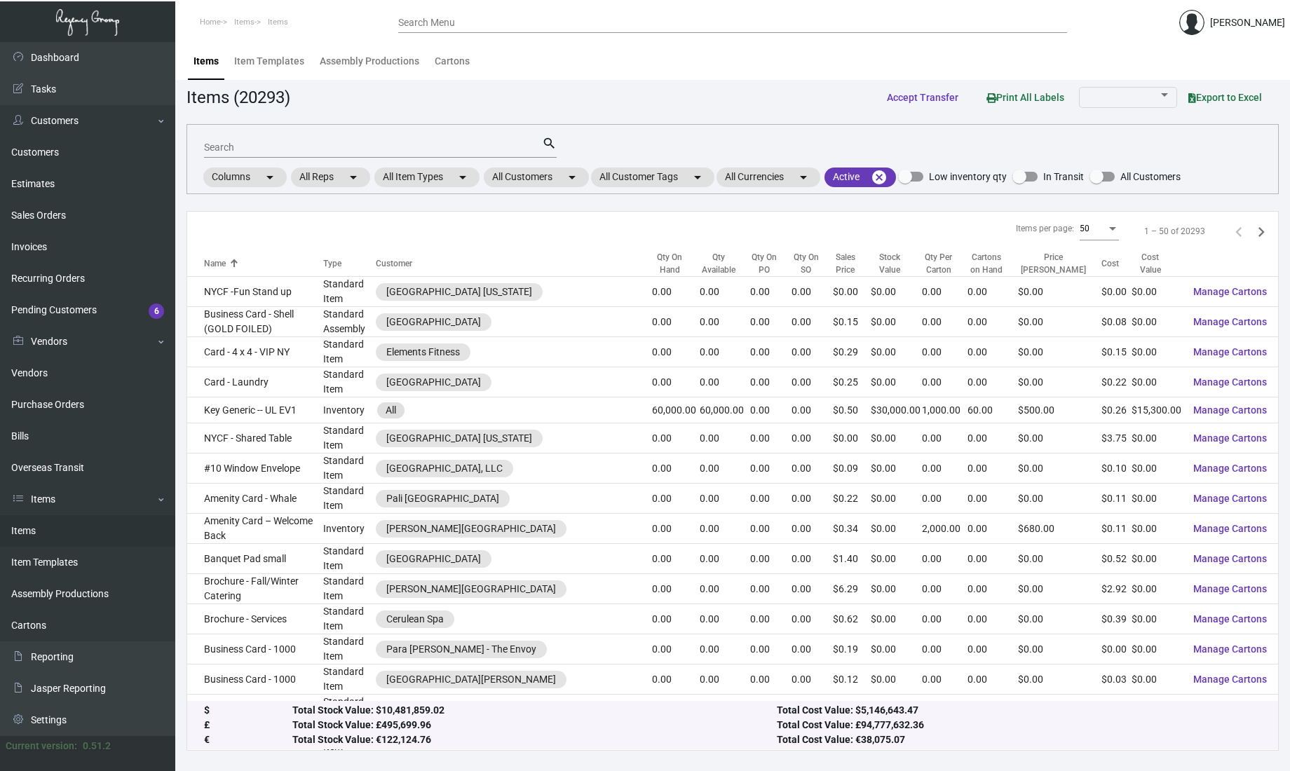
click at [463, 147] on input "Search" at bounding box center [373, 147] width 338 height 11
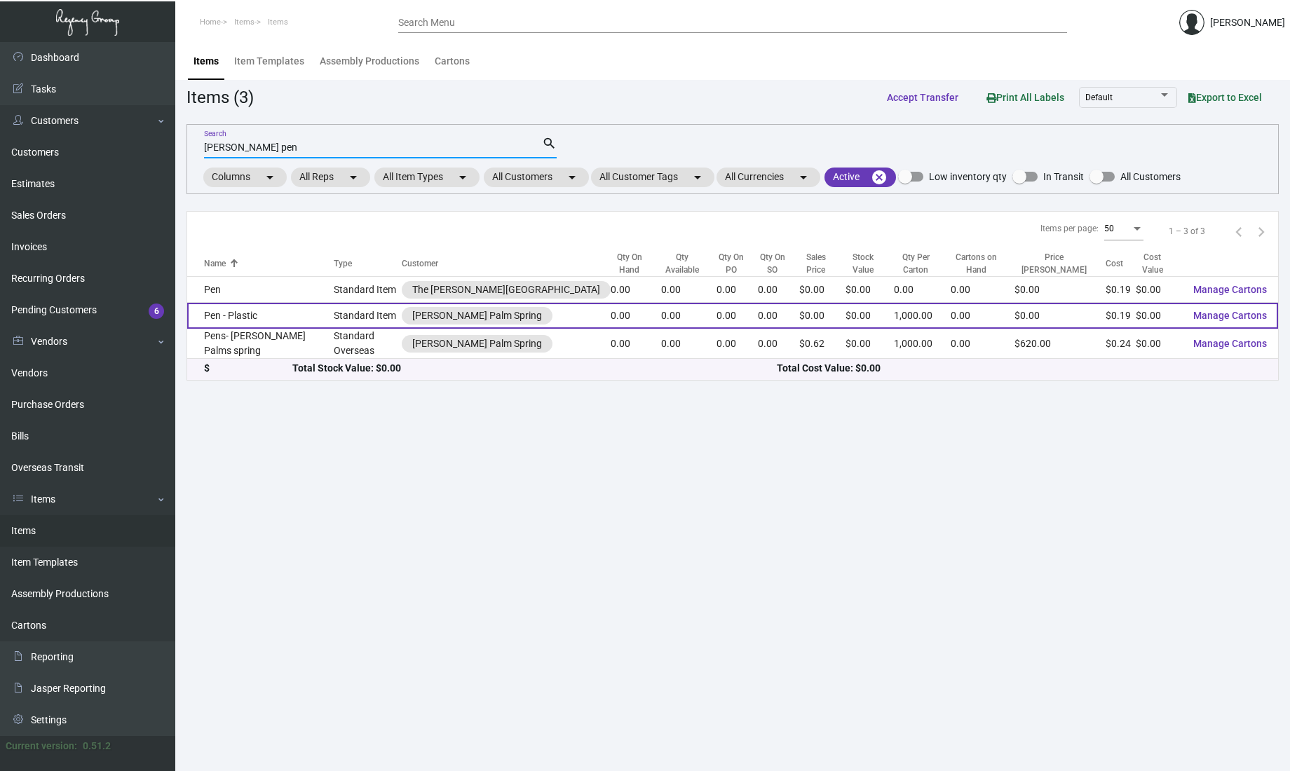
type input "[PERSON_NAME] pen"
click at [271, 315] on td "Pen - Plastic" at bounding box center [260, 316] width 147 height 26
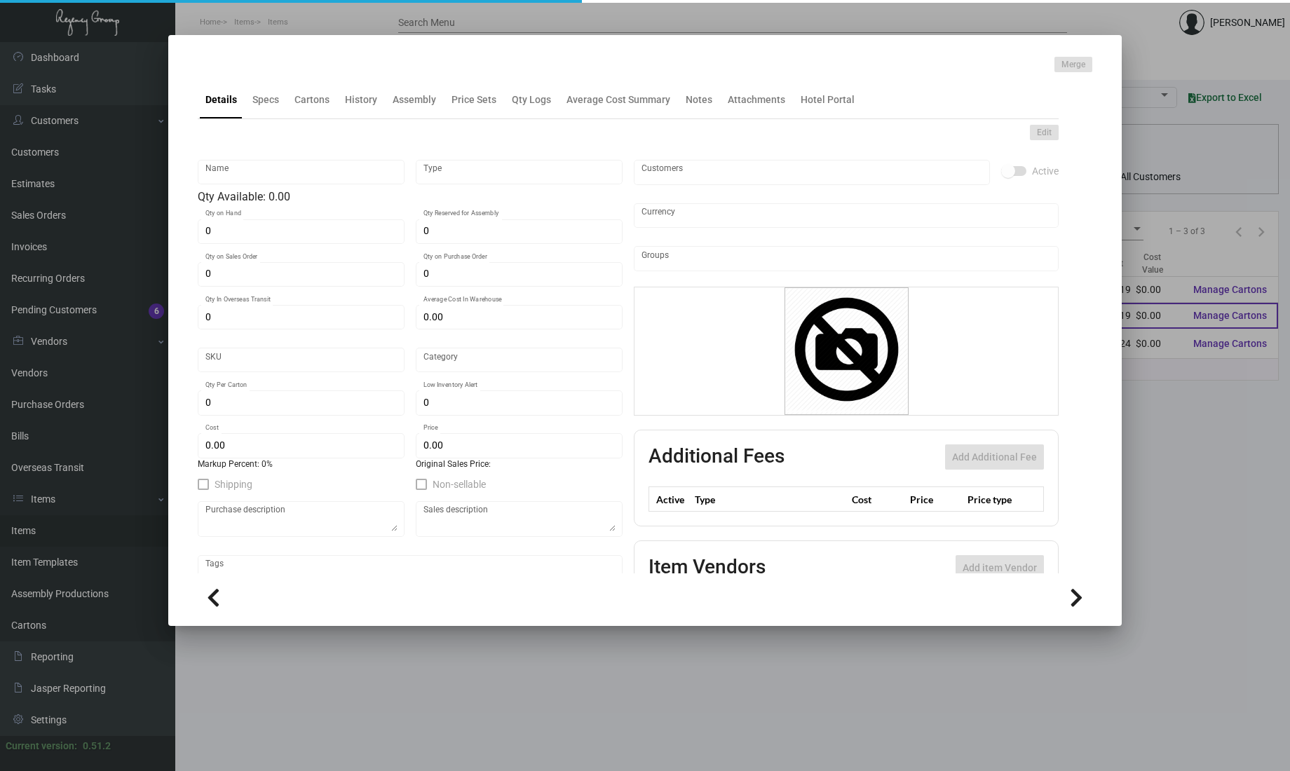
type input "Pen - Plastic"
type input "Standard Item"
type input "$ 0.00"
type input "0"
type input "Standard"
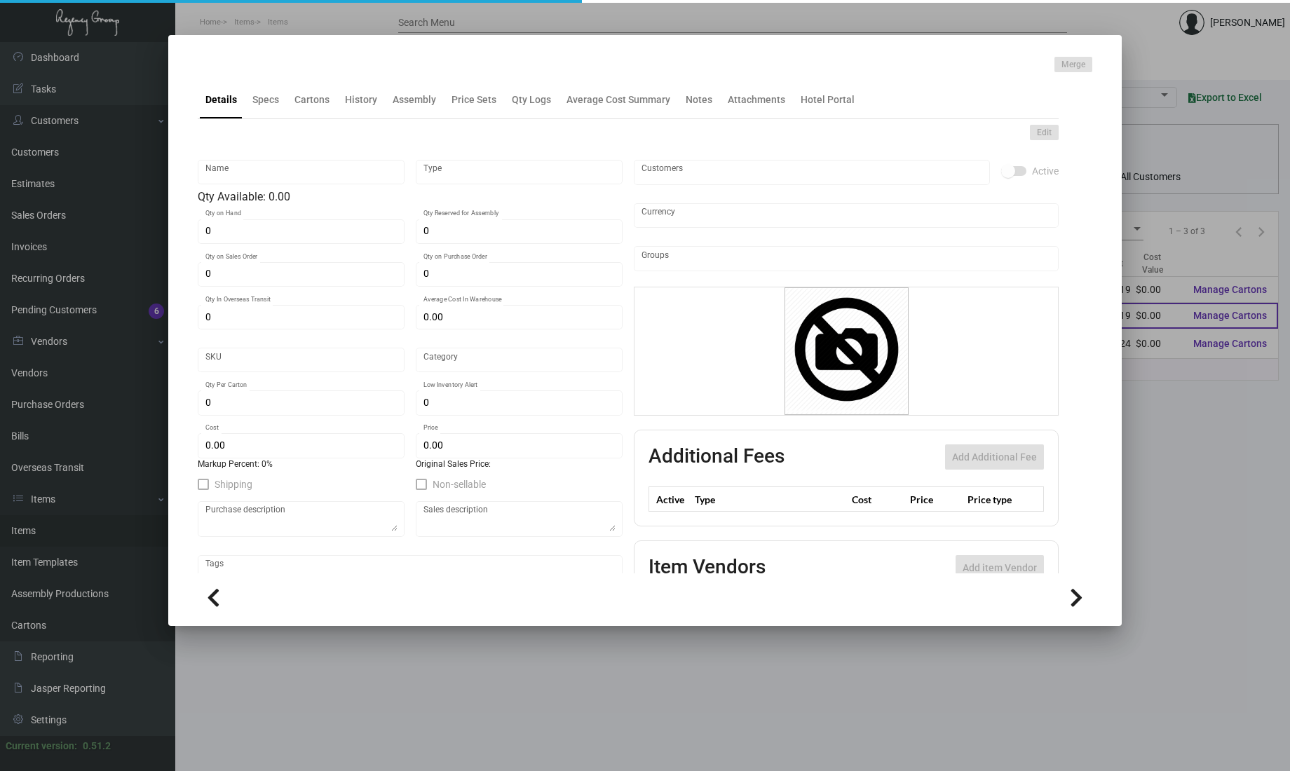
type input "1,000"
type input "3,000"
type input "$ 0.186"
type input "$ 0.00"
checkbox input "true"
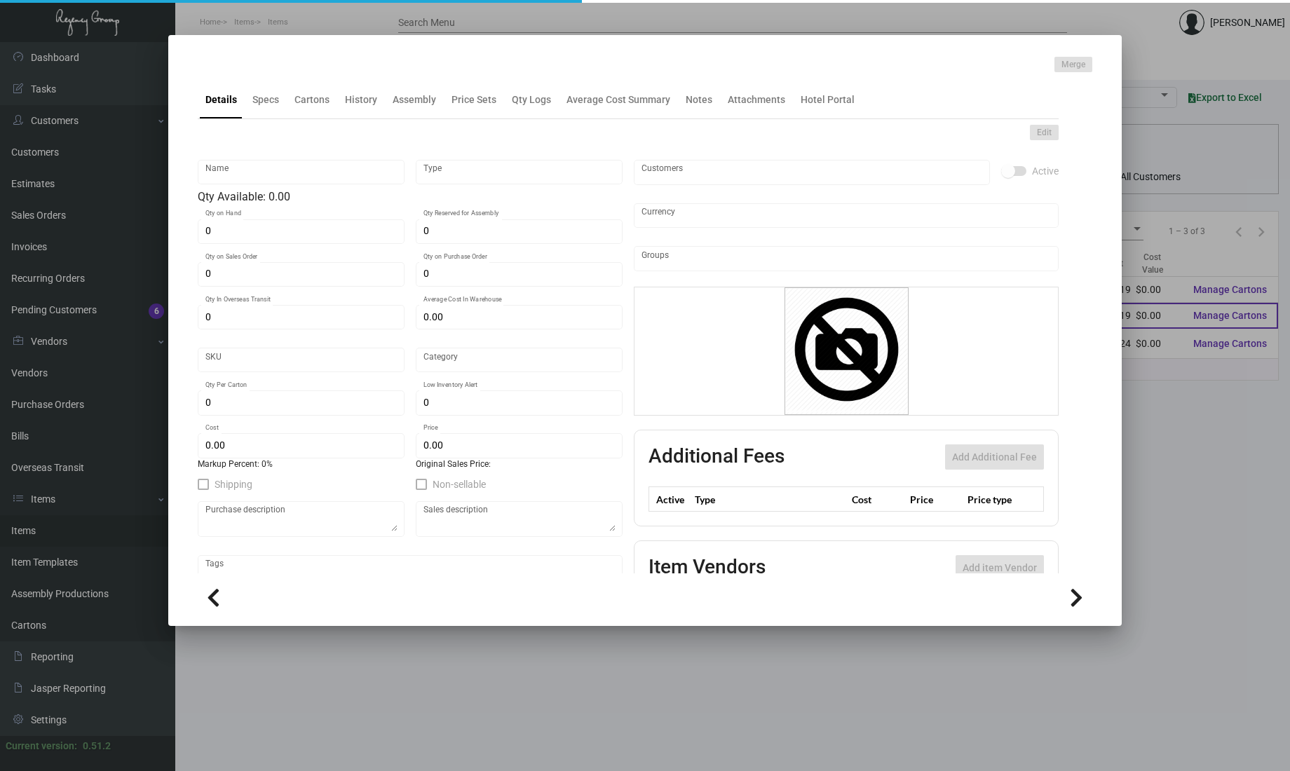
type input "United States Dollar $"
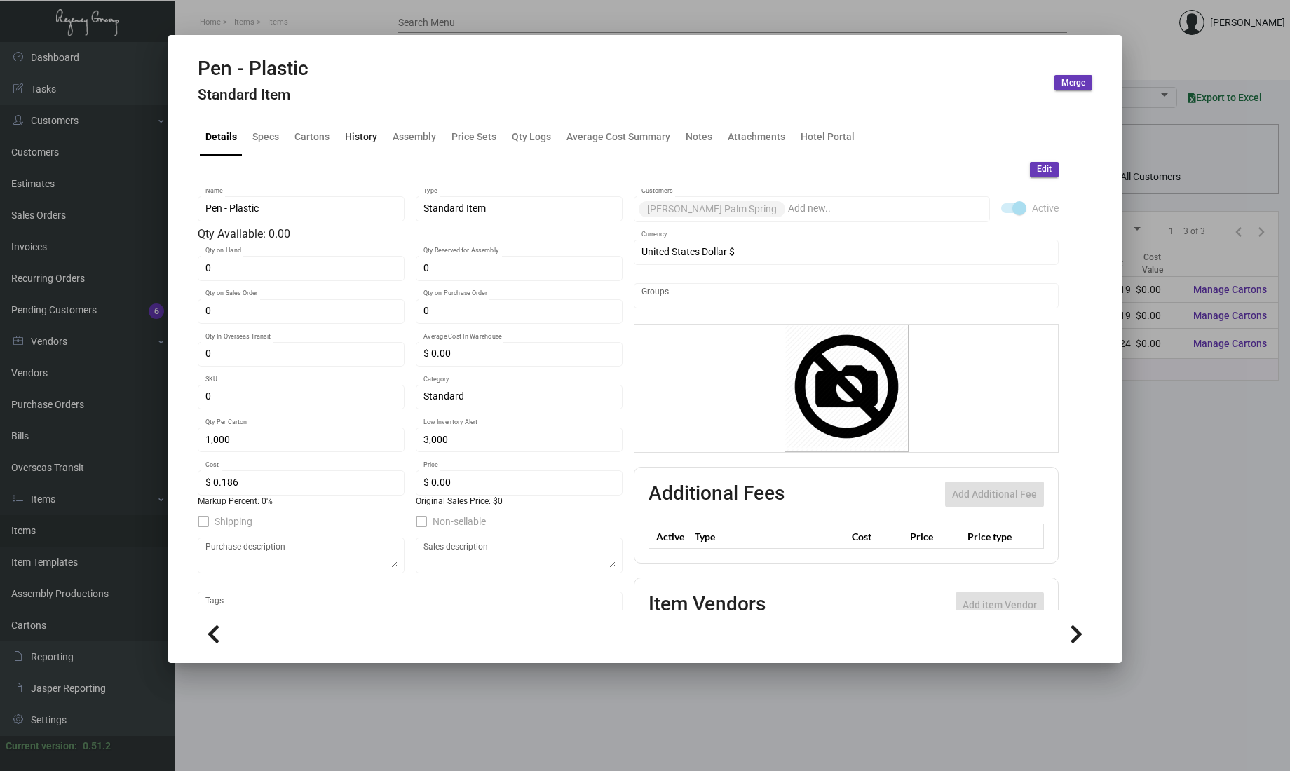
click at [363, 140] on div "History" at bounding box center [361, 136] width 32 height 15
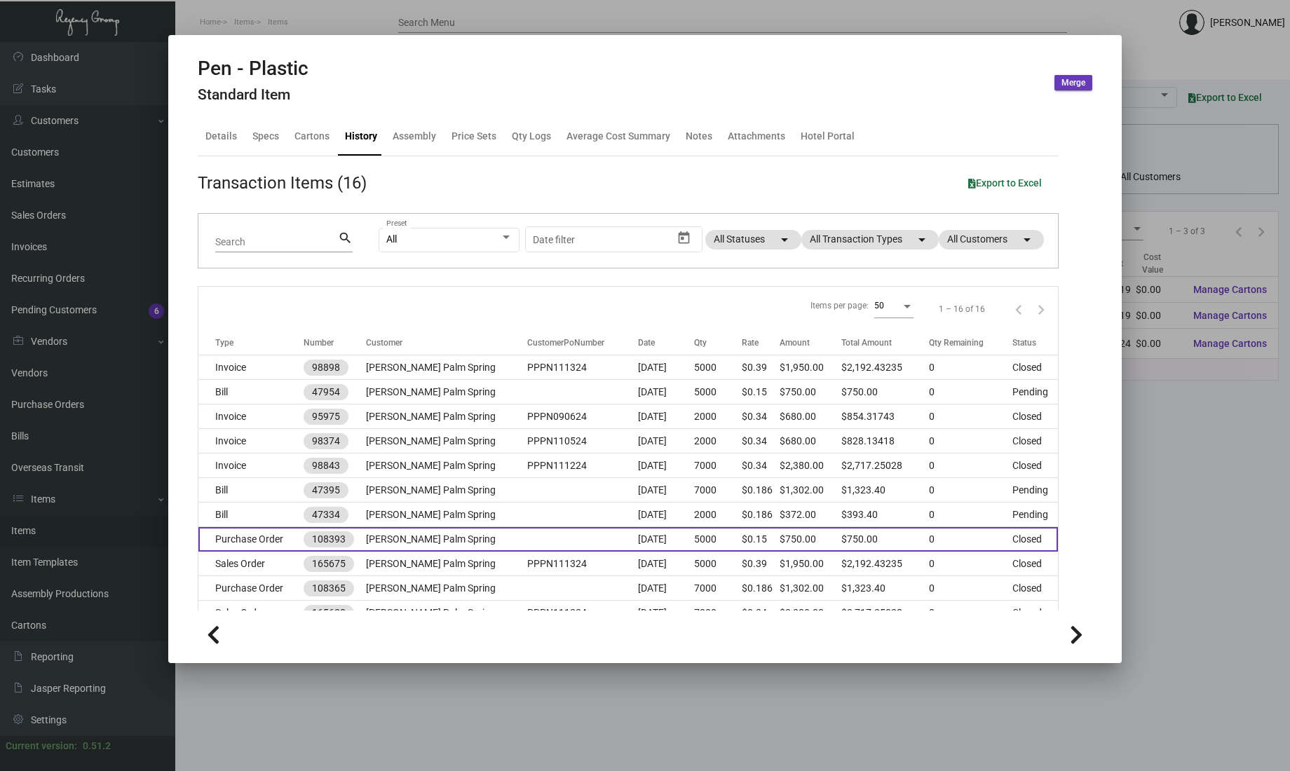
click at [527, 534] on td at bounding box center [582, 539] width 111 height 25
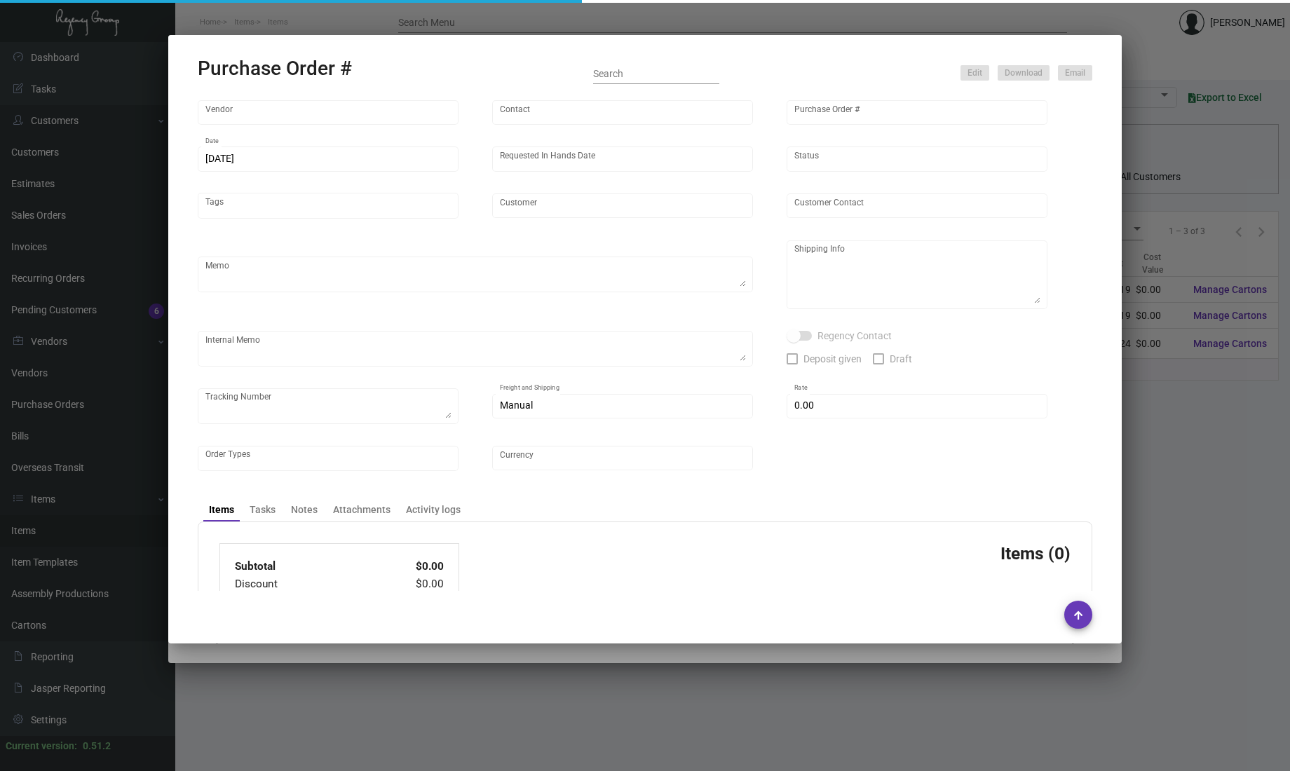
type input "Prostar - Pens"
type input "[PERSON_NAME]"
type input "108393"
type input "[DATE]"
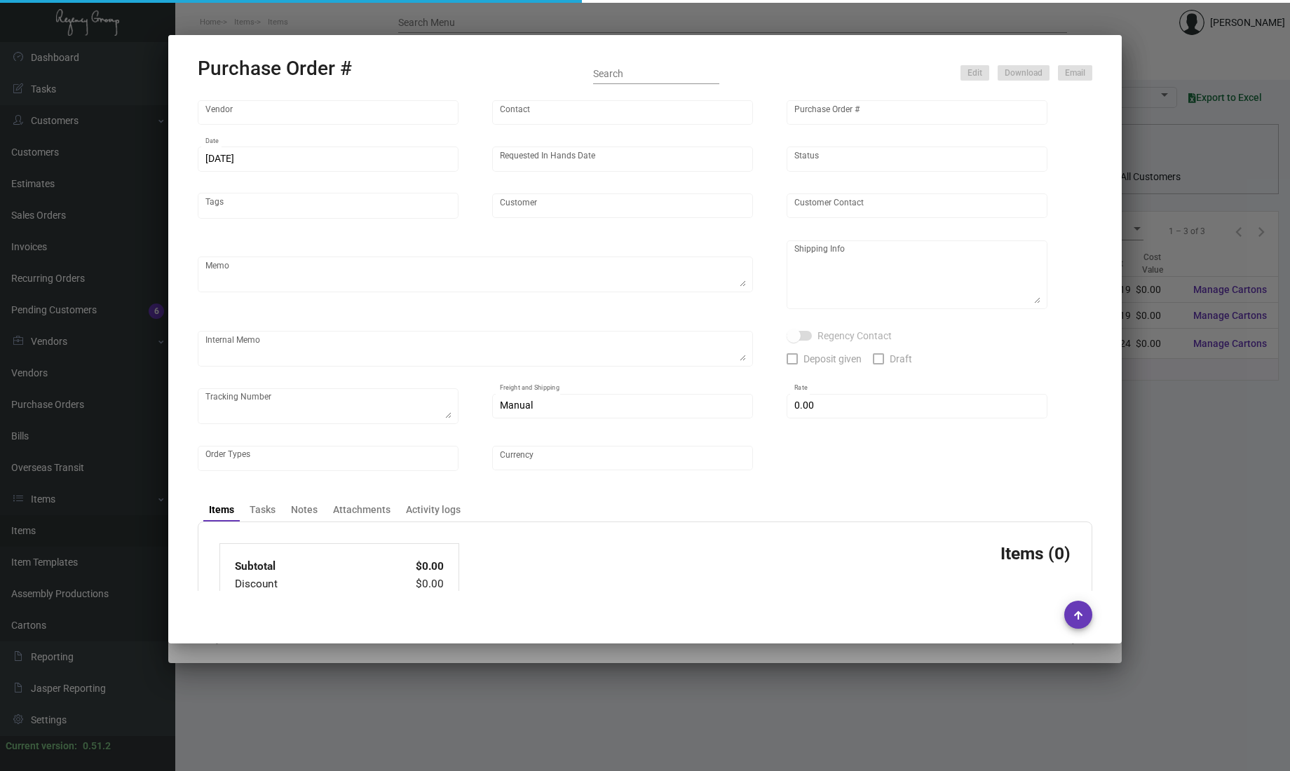
type input "[PERSON_NAME] Palm Spring"
type textarea "Via boat."
type textarea "Regency Group NJ - [PERSON_NAME] [STREET_ADDRESS]"
checkbox input "true"
type input "$ 0.00"
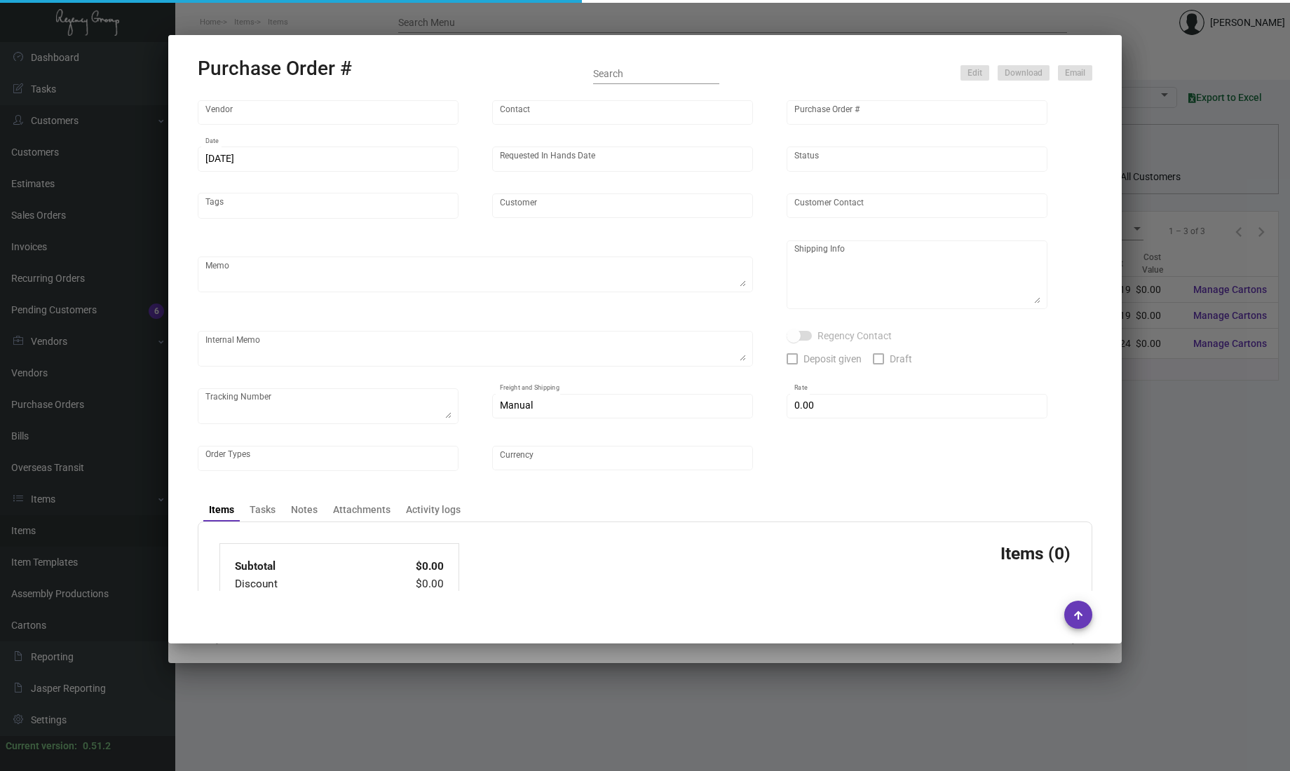
type input "United States Dollar $"
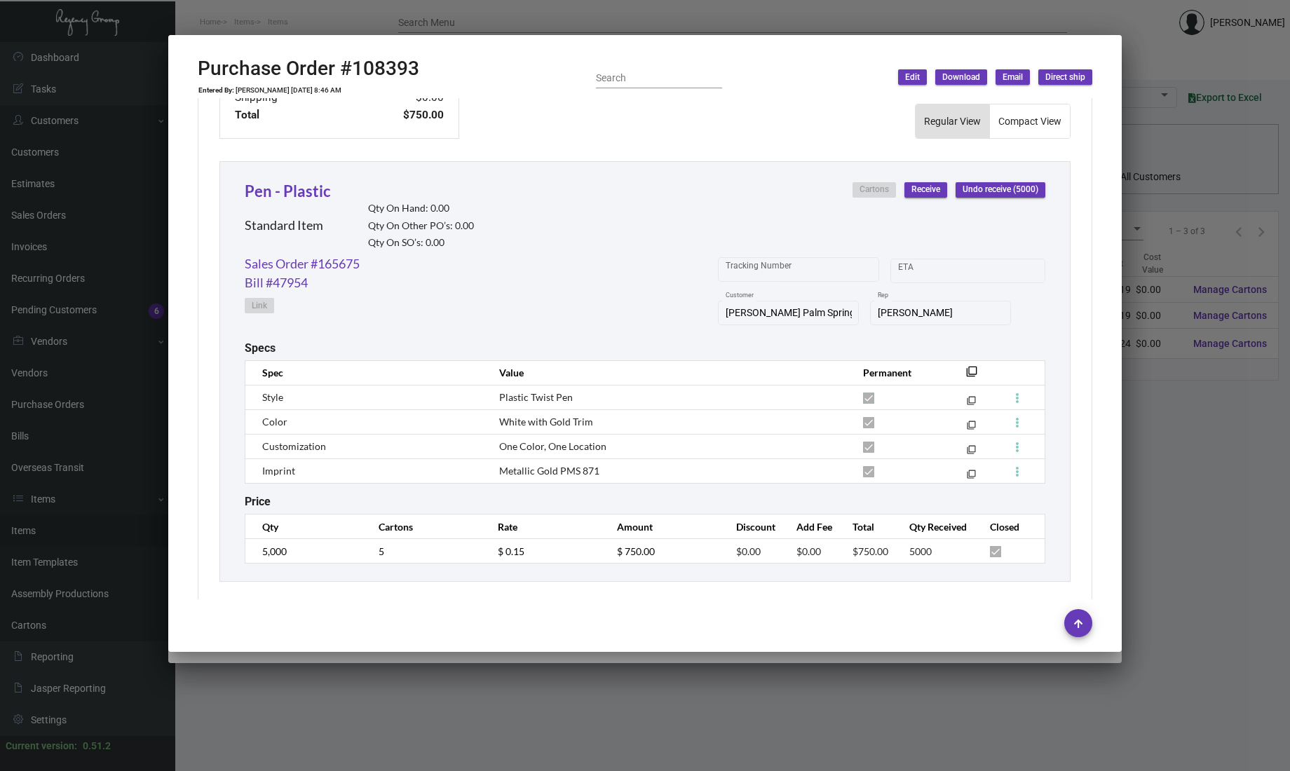
scroll to position [609, 0]
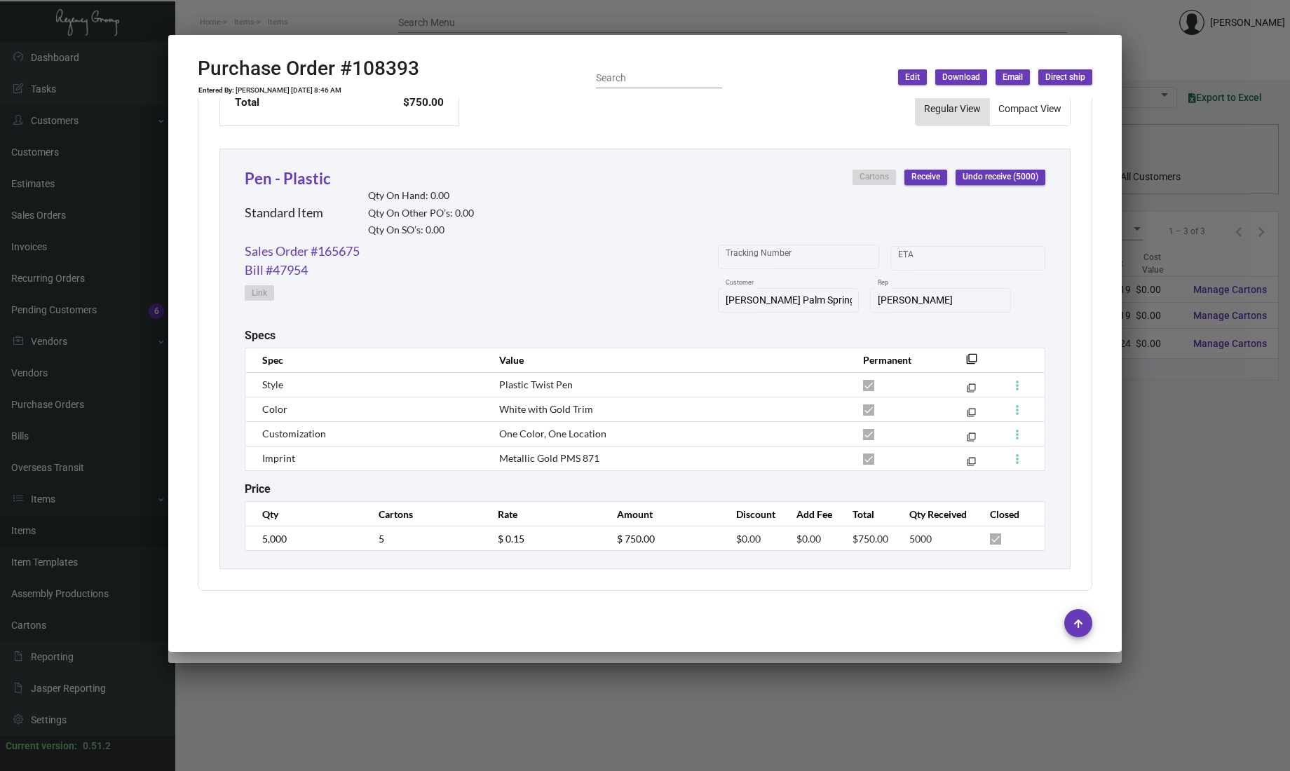
click at [119, 374] on div at bounding box center [645, 385] width 1290 height 771
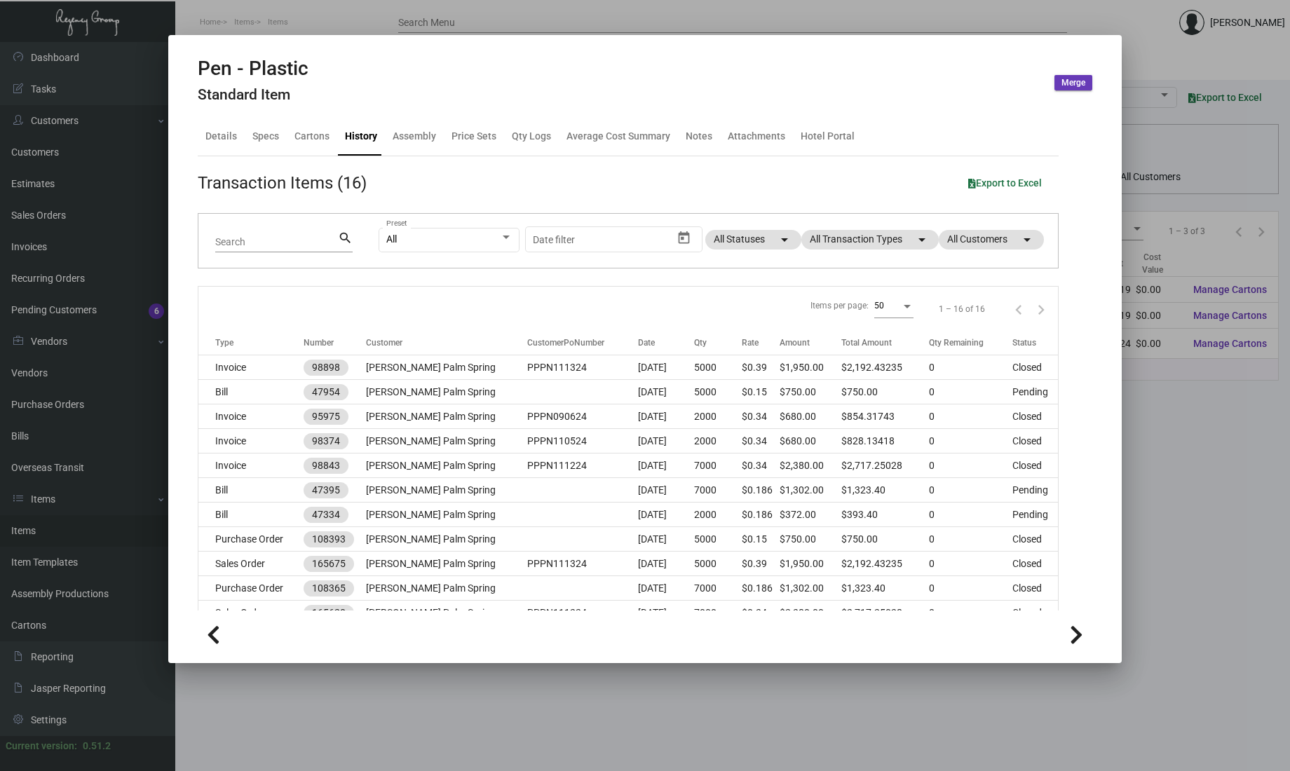
click at [123, 310] on div at bounding box center [645, 385] width 1290 height 771
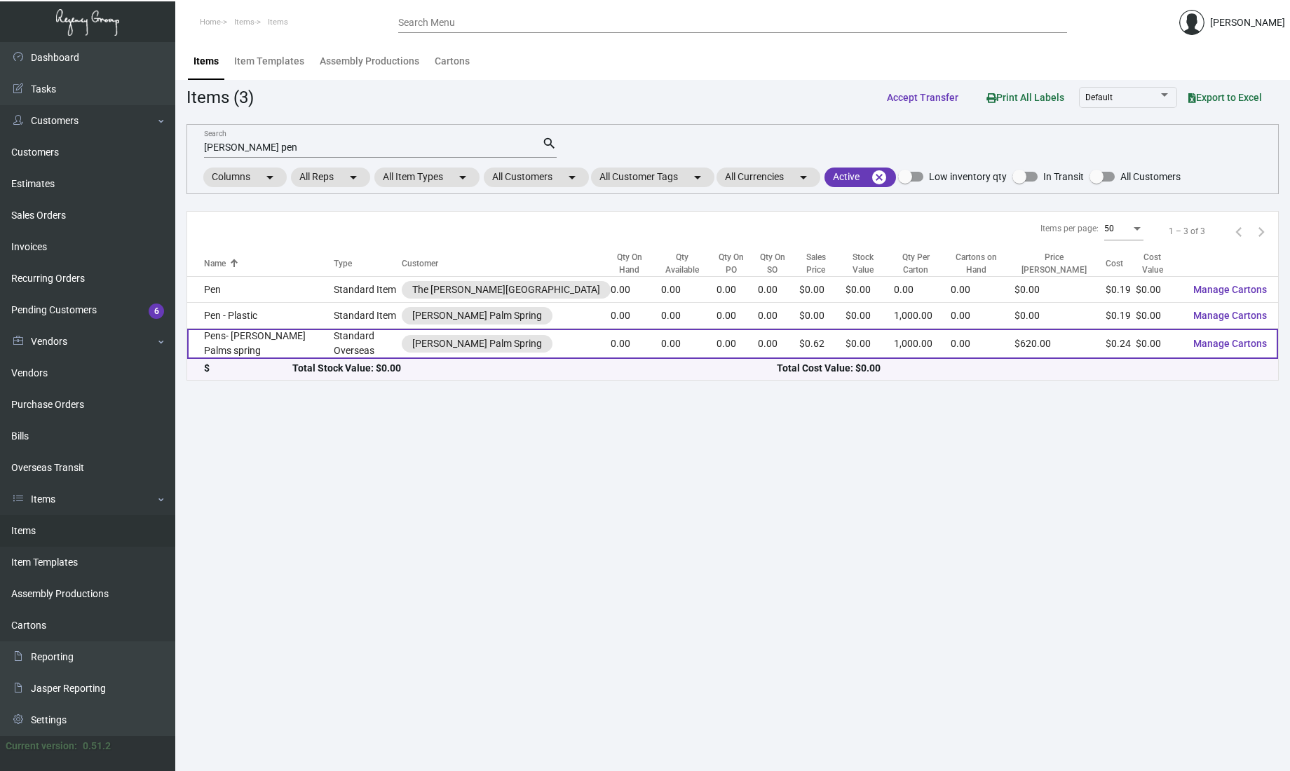
click at [250, 341] on td "Pens- [PERSON_NAME] Palms spring" at bounding box center [260, 344] width 147 height 30
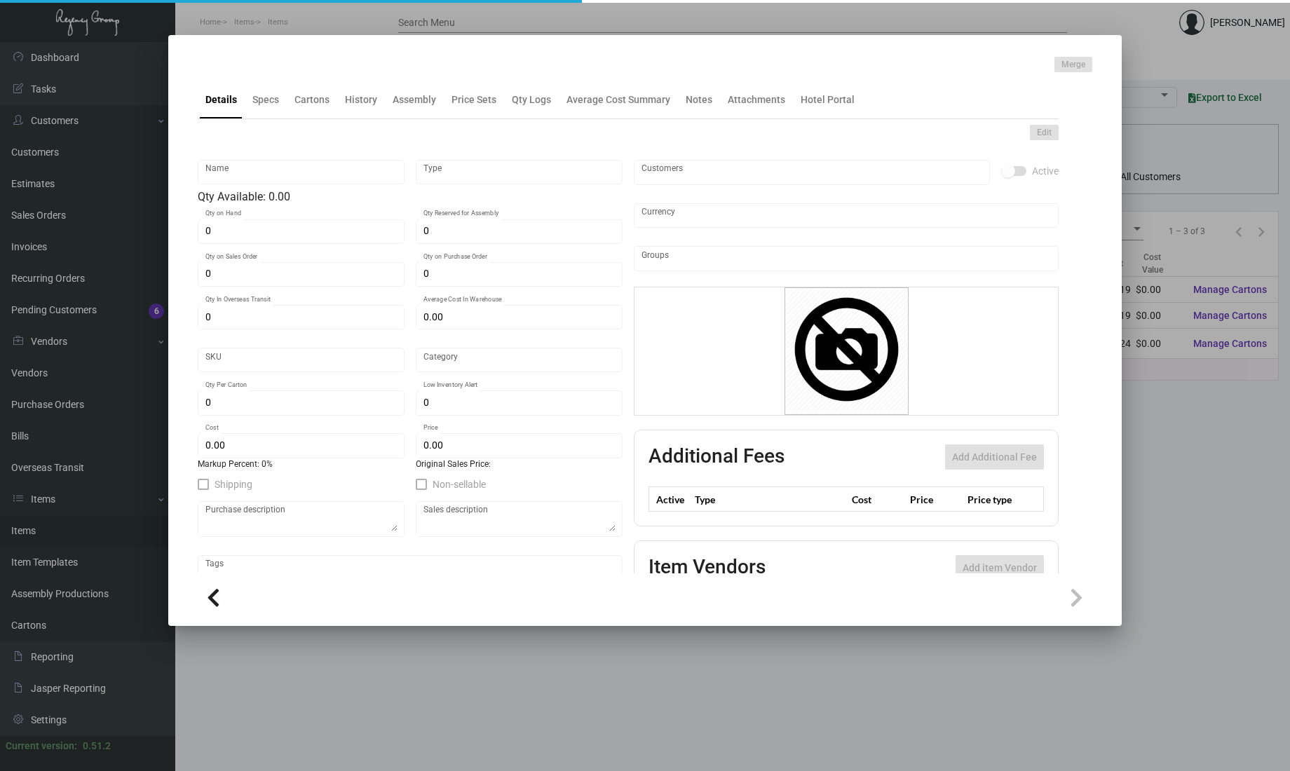
type input "Pens- [PERSON_NAME] Palms spring"
type input "Standard Overseas"
type input "5,000"
type input "$ 0.24"
type input "2555"
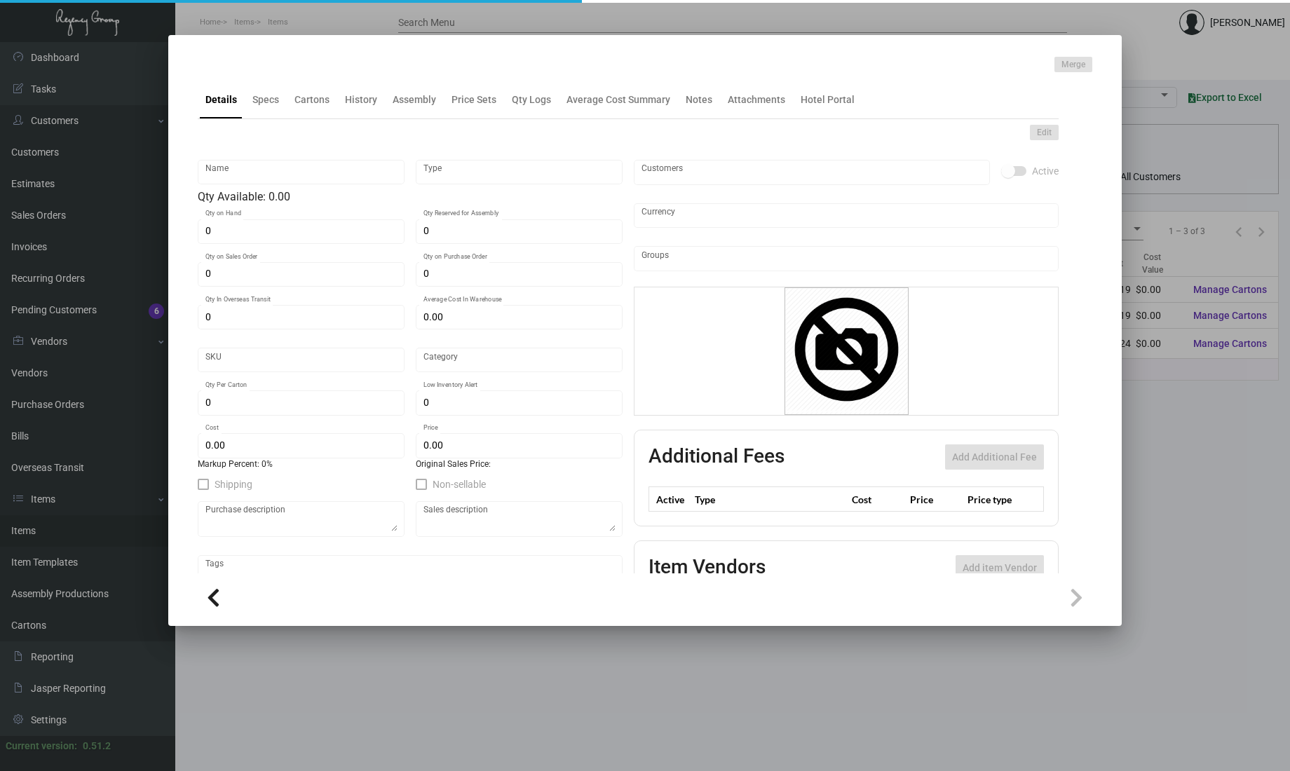
type input "Overseas"
type input "1,000"
type input "5,000"
type input "$ 0.24"
type input "$ 0.62"
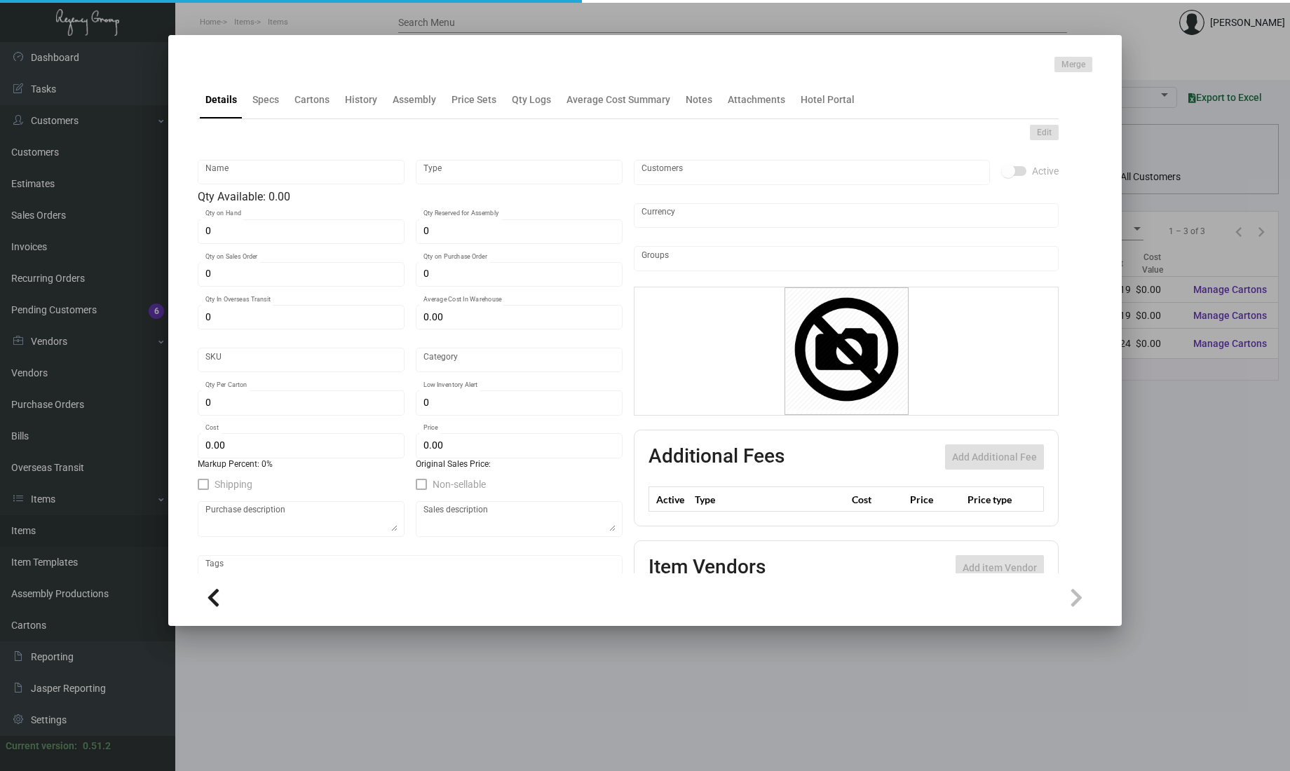
type textarea "Pens: Custom Metal Twist Pen, white body, gold parts, 1 color metallic gold log…"
checkbox input "true"
type input "United States Dollar $"
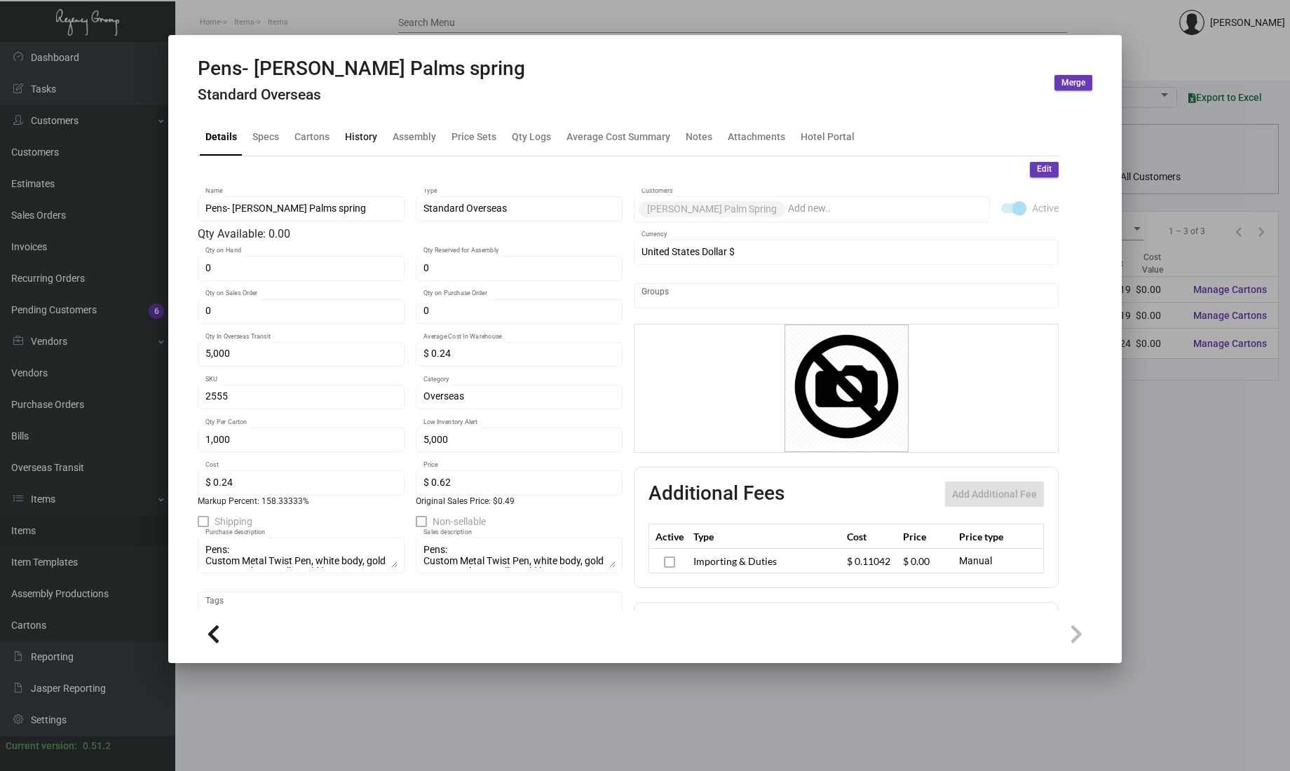
click at [365, 133] on div "History" at bounding box center [361, 136] width 32 height 15
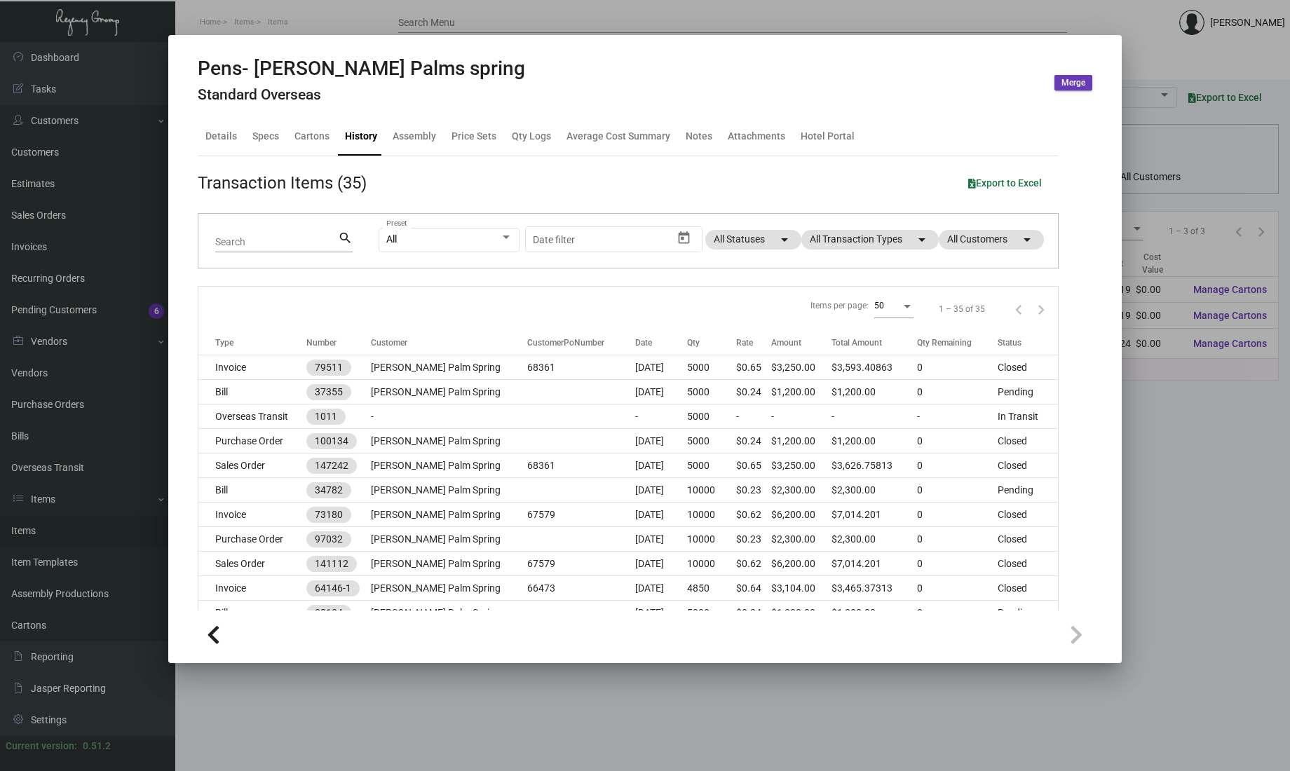
click at [146, 351] on div at bounding box center [645, 385] width 1290 height 771
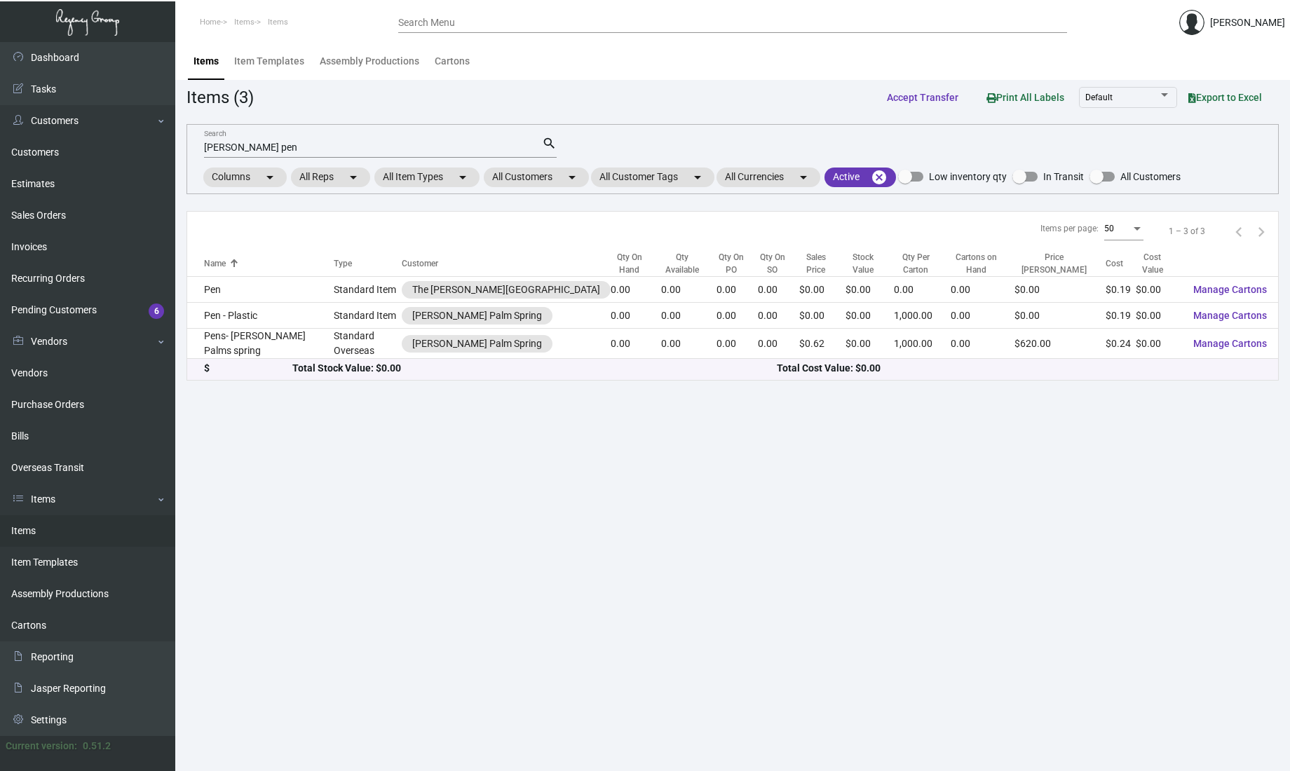
click at [550, 24] on input "Search Menu" at bounding box center [732, 23] width 669 height 11
click at [550, 24] on div at bounding box center [645, 385] width 1290 height 771
click at [554, 34] on div "Search Menu" at bounding box center [732, 28] width 669 height 34
click at [564, 29] on div "Search Menu" at bounding box center [732, 22] width 669 height 22
click at [562, 18] on input "Search Menu" at bounding box center [732, 23] width 669 height 11
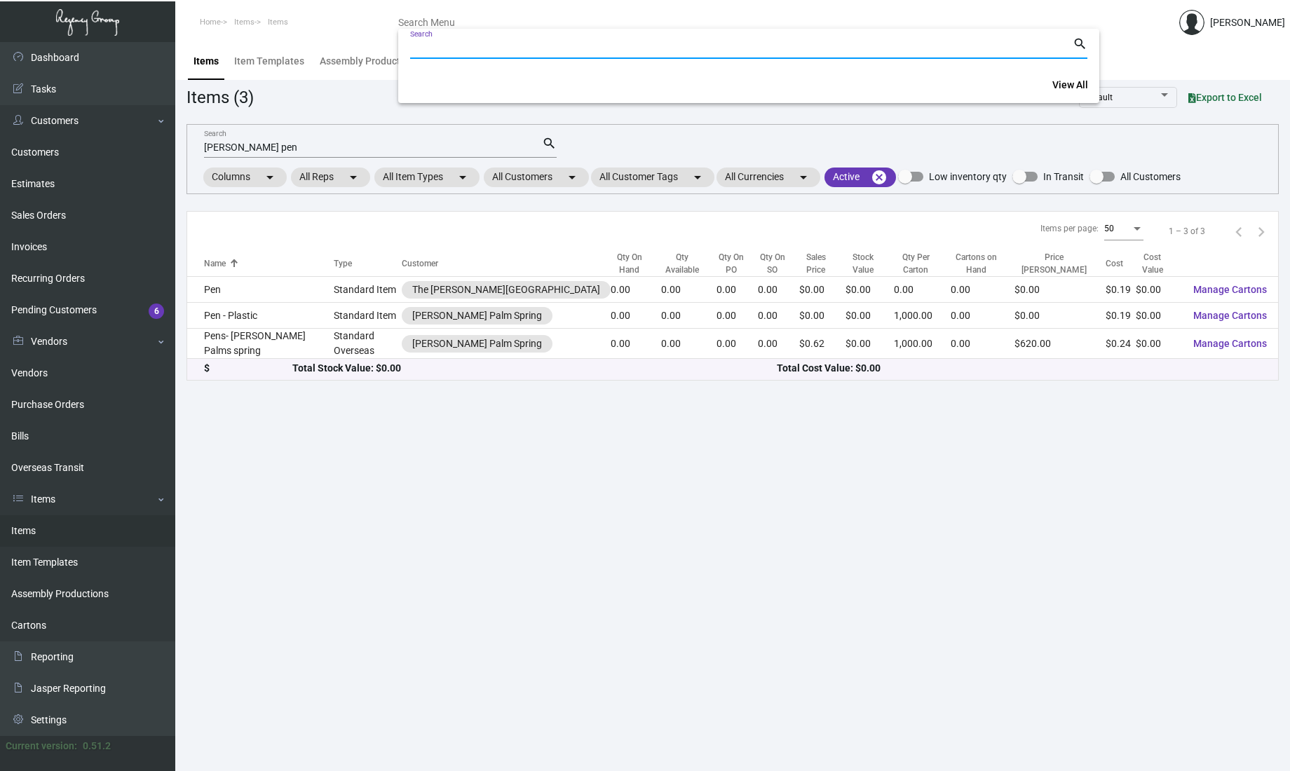
paste input "P04693"
type input "P04693"
click at [1055, 85] on span "View All" at bounding box center [1071, 84] width 36 height 11
